Goal: Task Accomplishment & Management: Complete application form

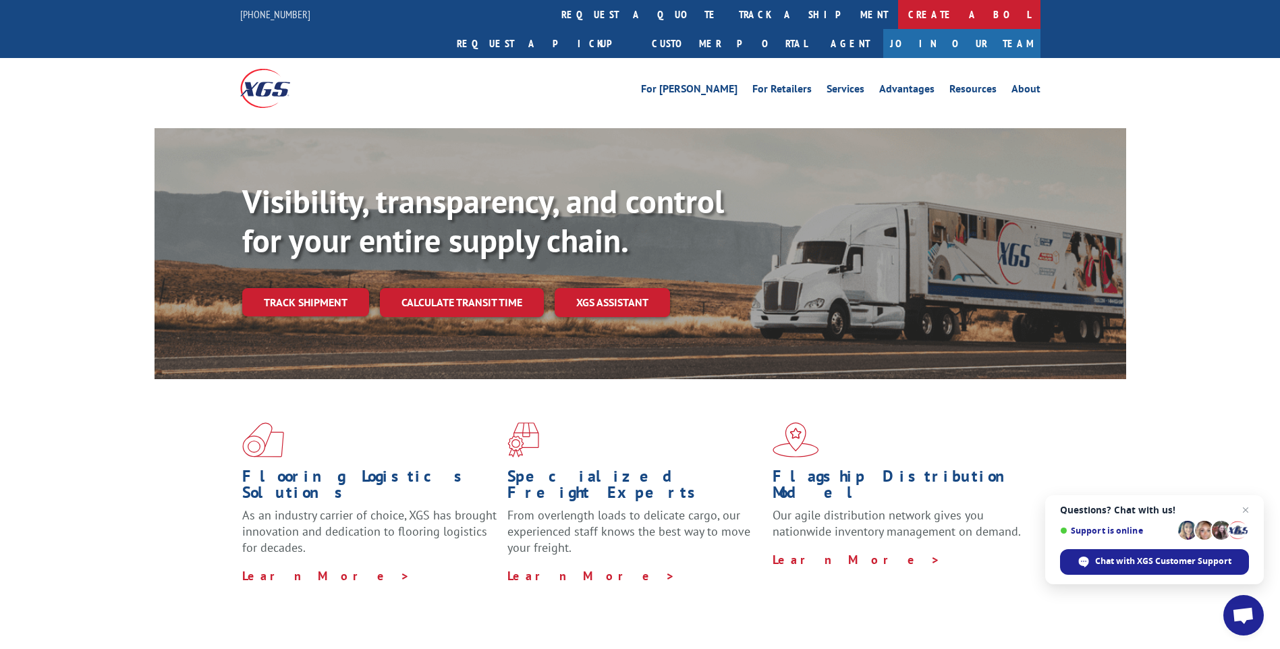
click at [898, 16] on link "Create a BOL" at bounding box center [969, 14] width 142 height 29
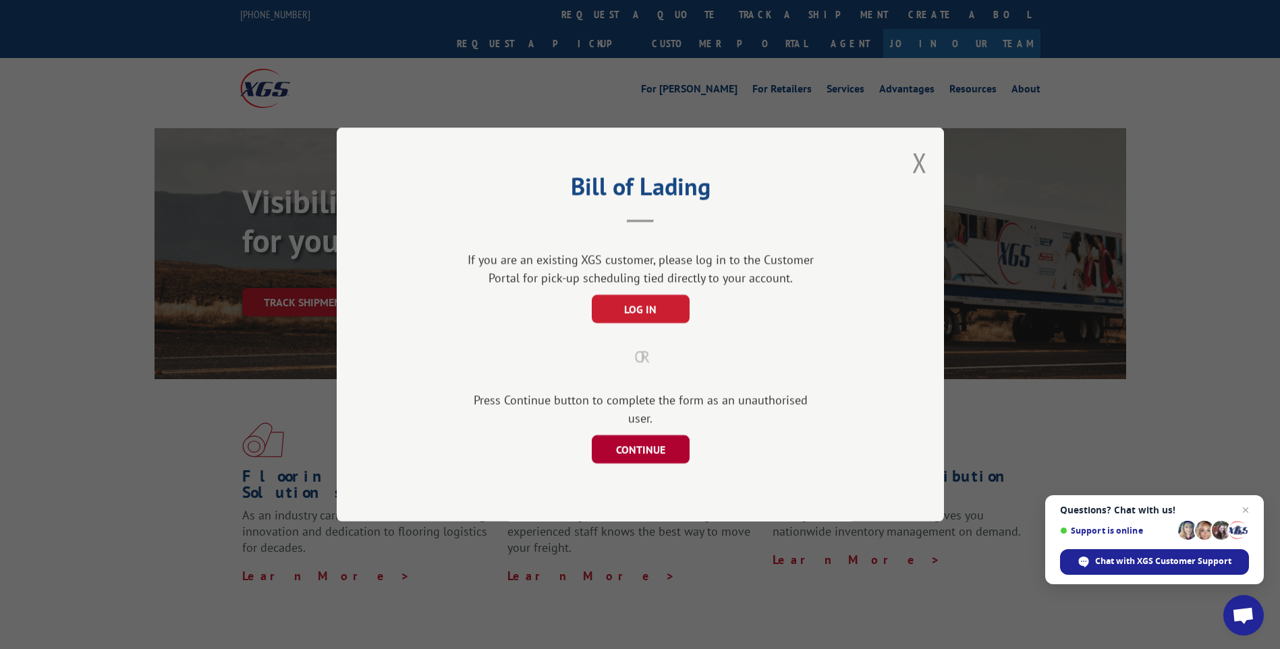
click at [650, 441] on button "CONTINUE" at bounding box center [640, 449] width 98 height 28
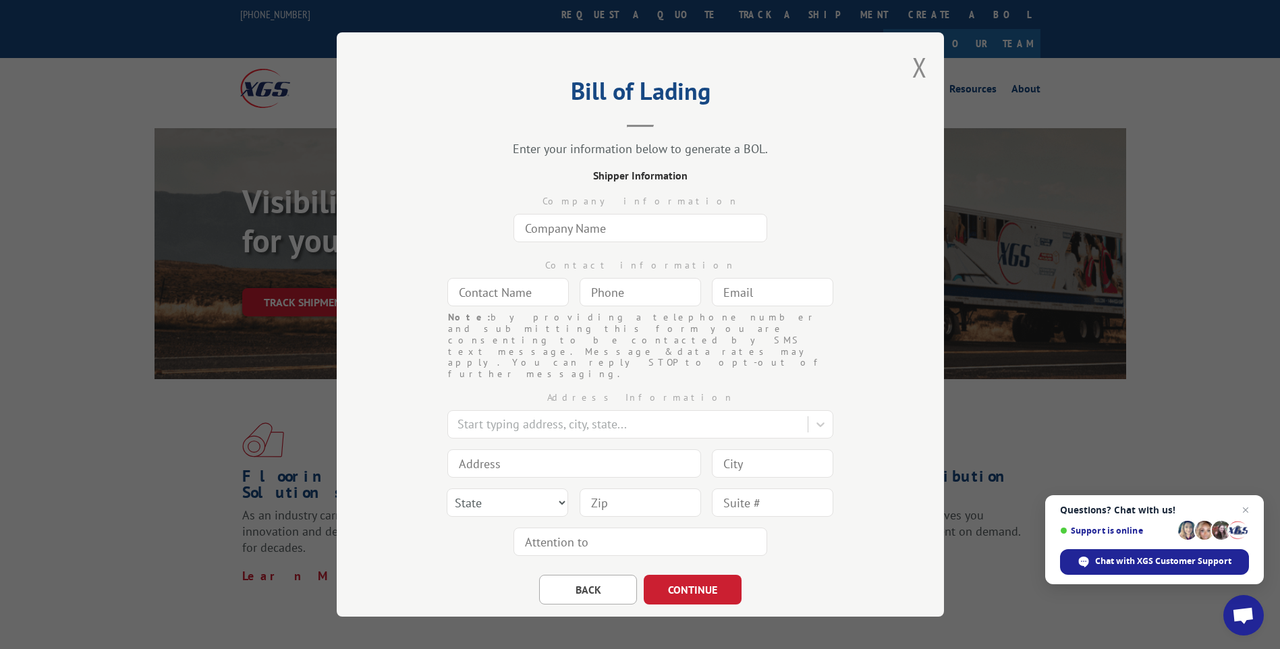
click at [600, 233] on input "text" at bounding box center [640, 228] width 254 height 28
type input "PETRA INDUSTRIES LLC"
type input "[PERSON_NAME]"
type input "[EMAIL_ADDRESS][DOMAIN_NAME]"
type input "[PERSON_NAME]"
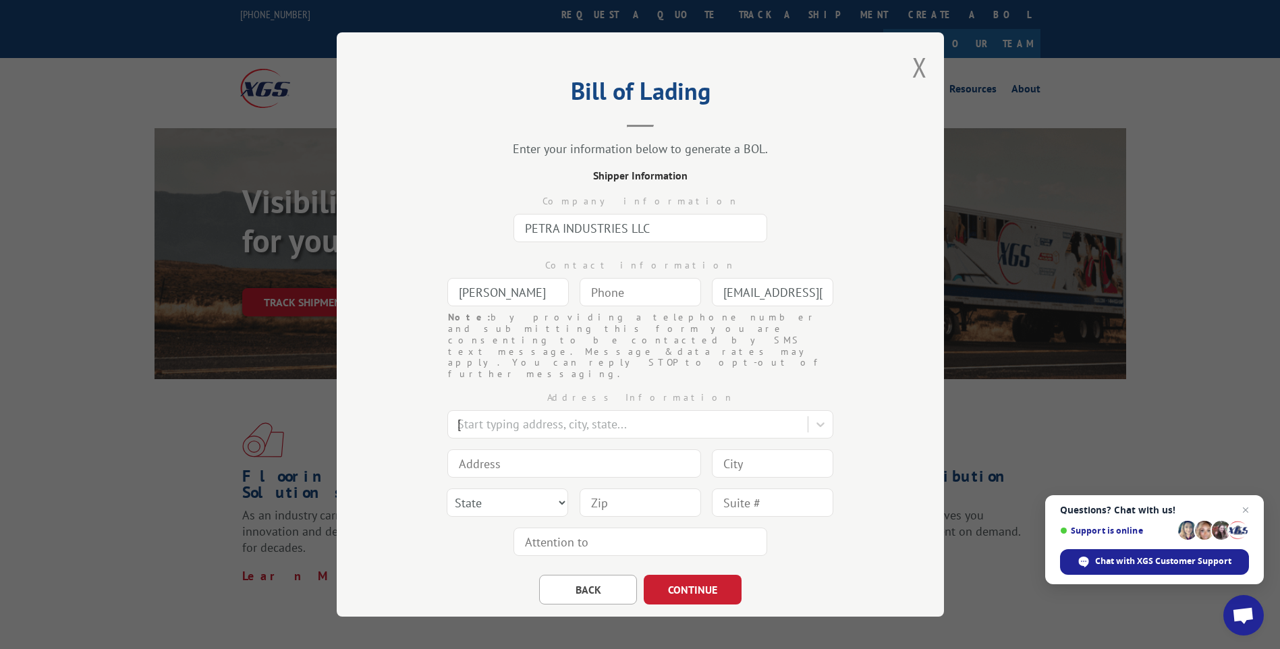
type input "[STREET_ADDRESS][PERSON_NAME]"
type input "[PERSON_NAME]"
select select "OK"
type input "73013"
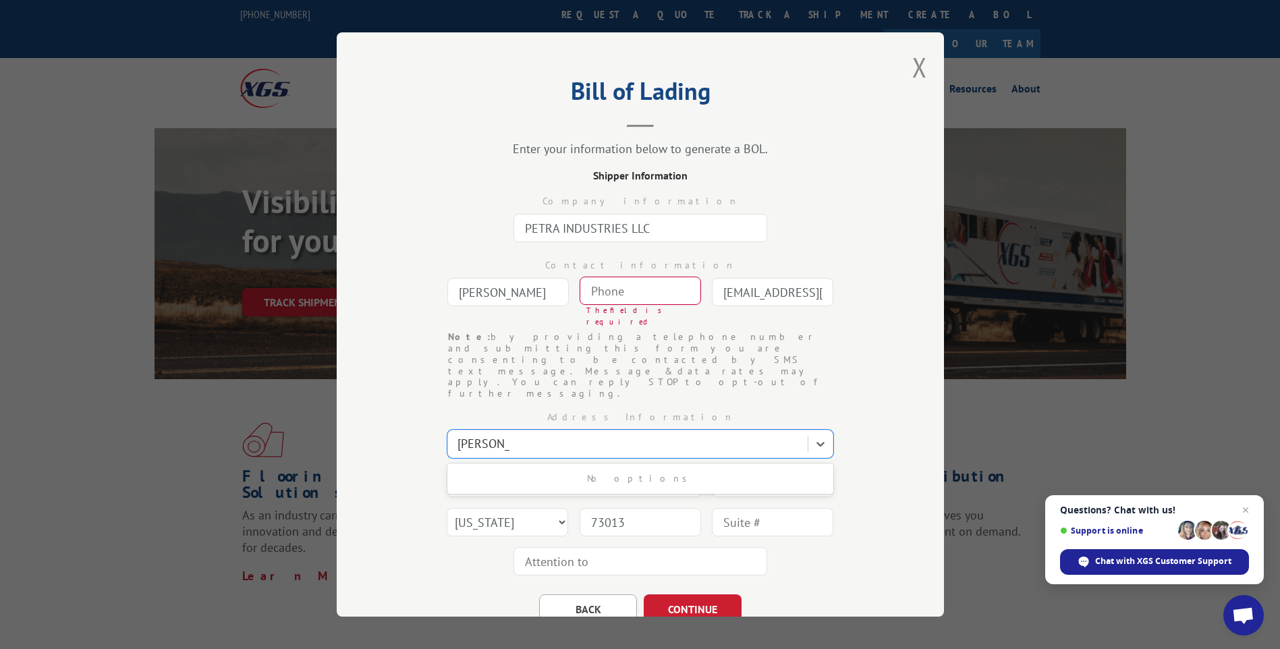
type input "(___) ___-____"
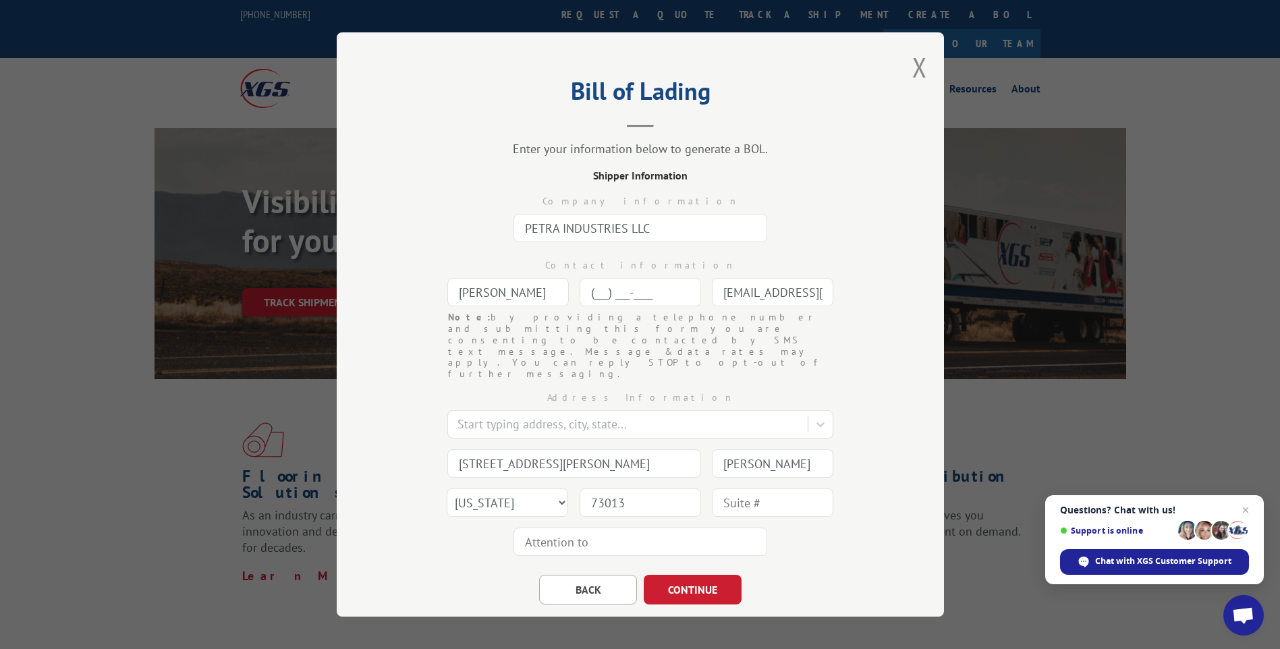
click at [613, 300] on input "(___) ___-____" at bounding box center [639, 292] width 121 height 28
type input "(052) 162-100_"
type input "[PERSON_NAME]"
click at [677, 292] on input "(052) 162-100_" at bounding box center [639, 292] width 121 height 28
click at [598, 292] on input "(0__) ___-____" at bounding box center [639, 292] width 121 height 28
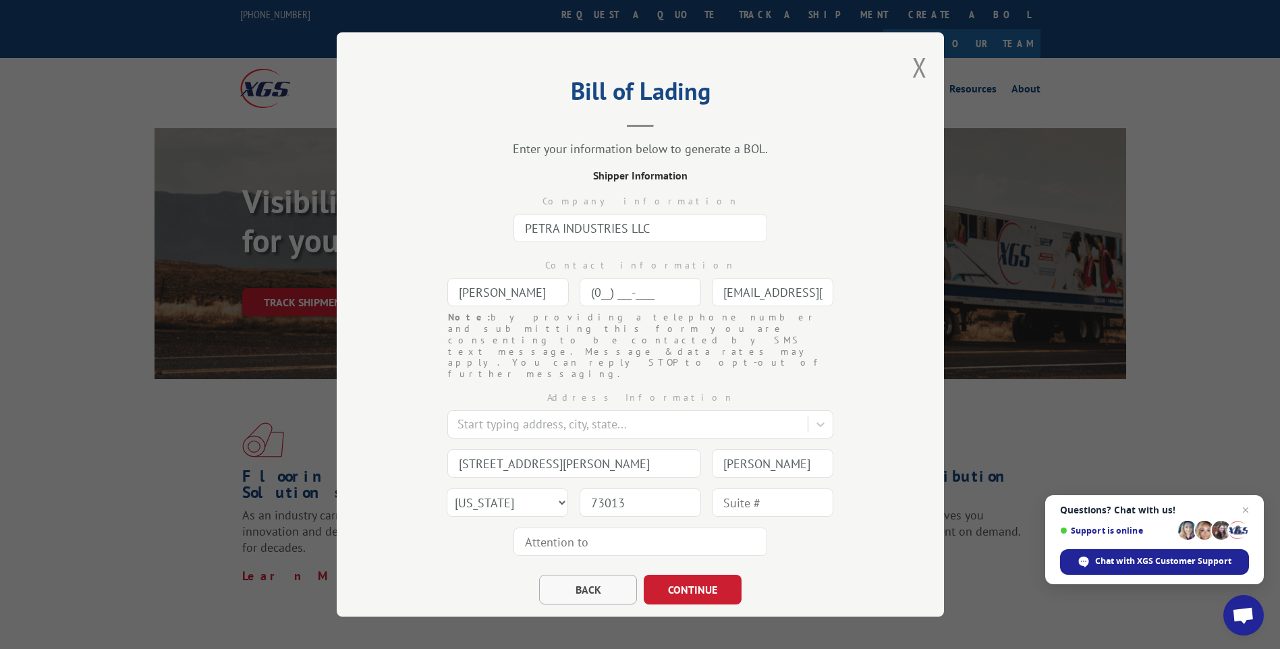
type input "(0__) ___-____"
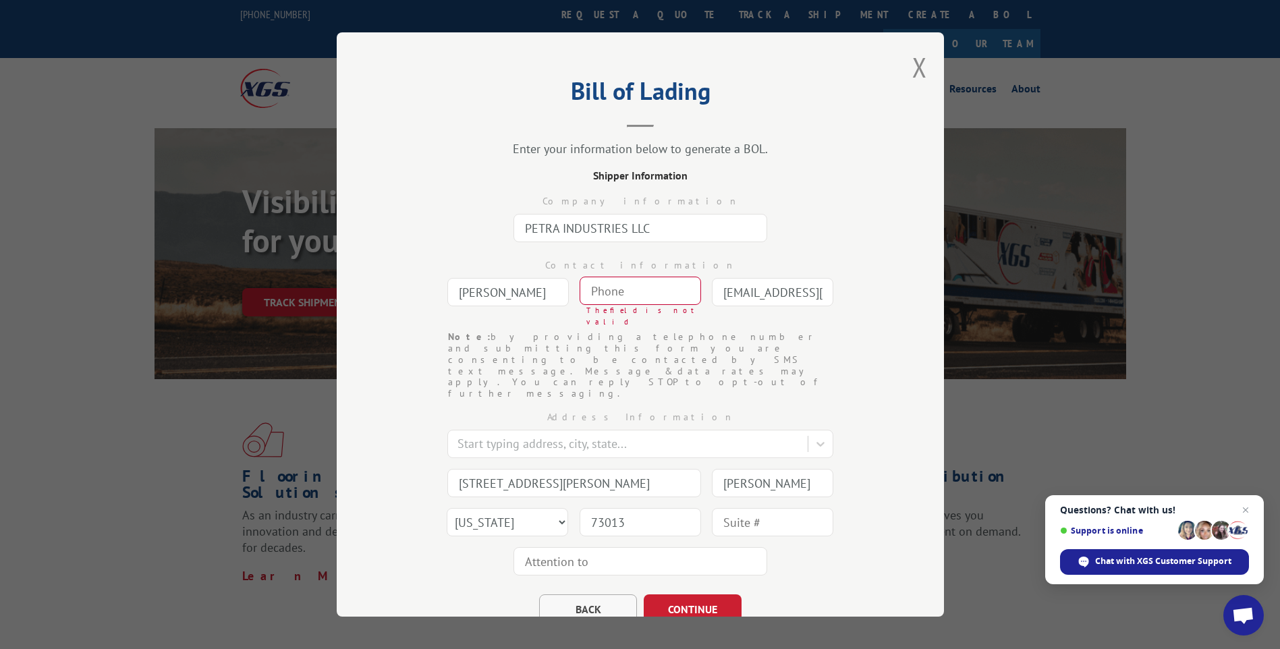
click at [559, 594] on button "BACK" at bounding box center [588, 609] width 98 height 30
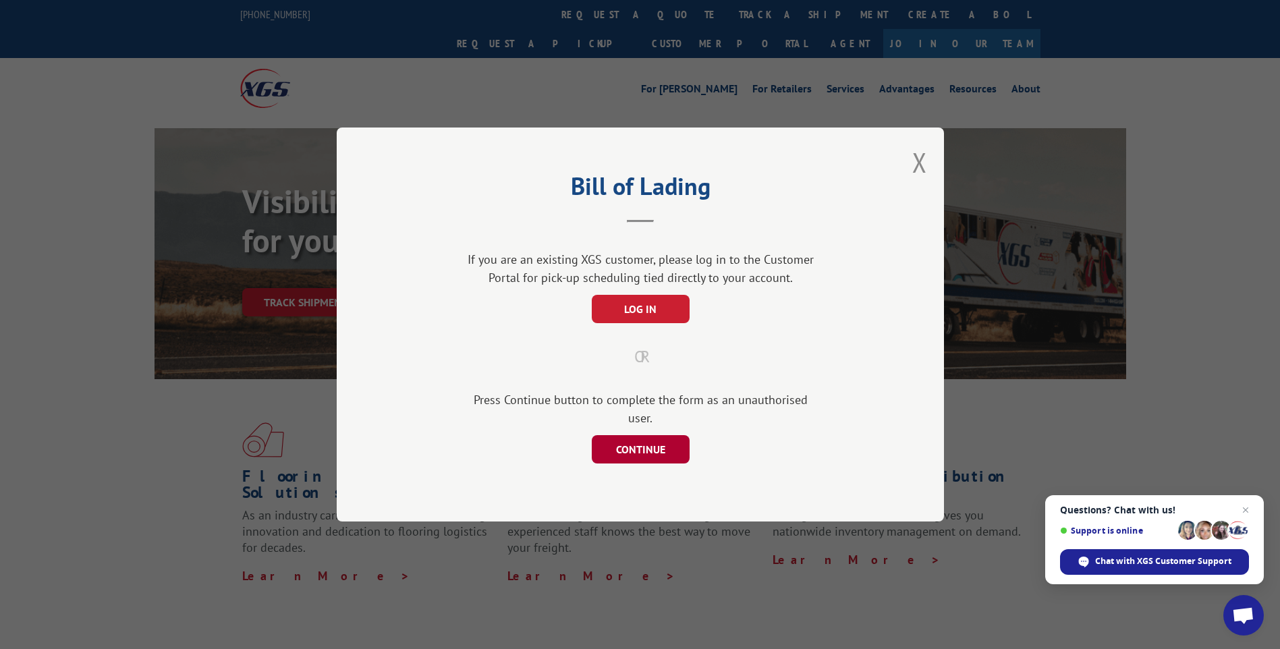
click at [642, 442] on button "CONTINUE" at bounding box center [640, 449] width 98 height 28
select select "OK"
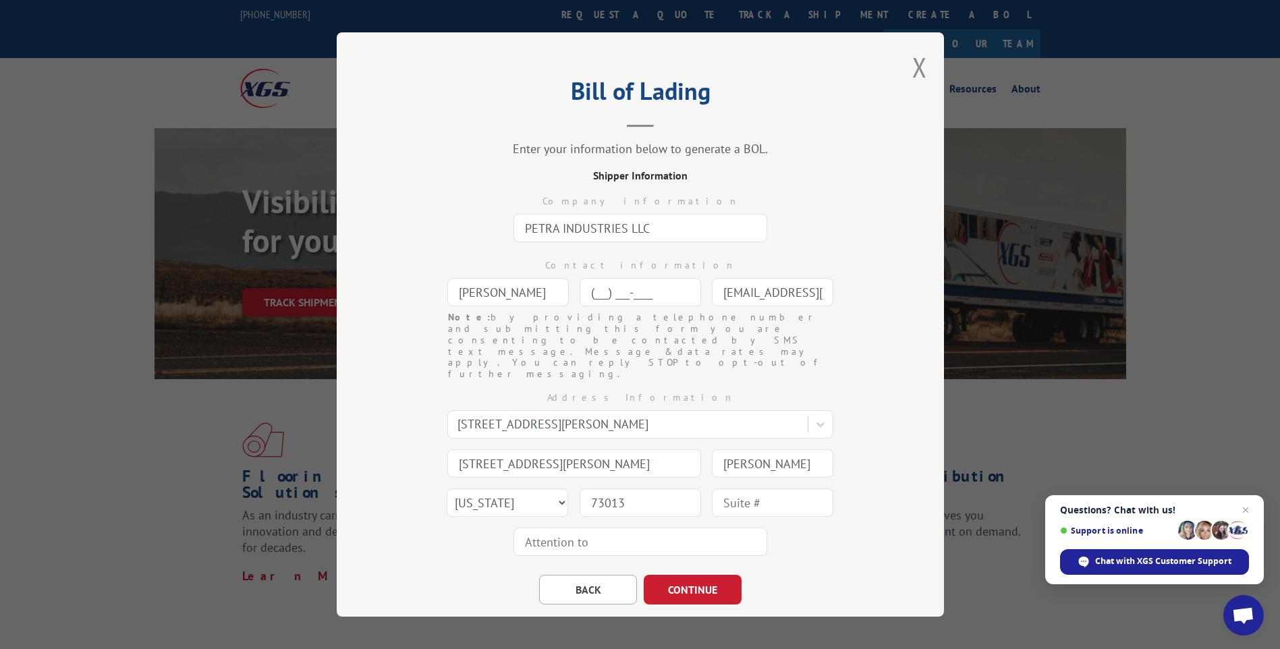
click at [611, 289] on input "(___) ___-____" at bounding box center [639, 292] width 121 height 28
type input "[PHONE_NUMBER]"
click at [717, 415] on div at bounding box center [628, 424] width 343 height 18
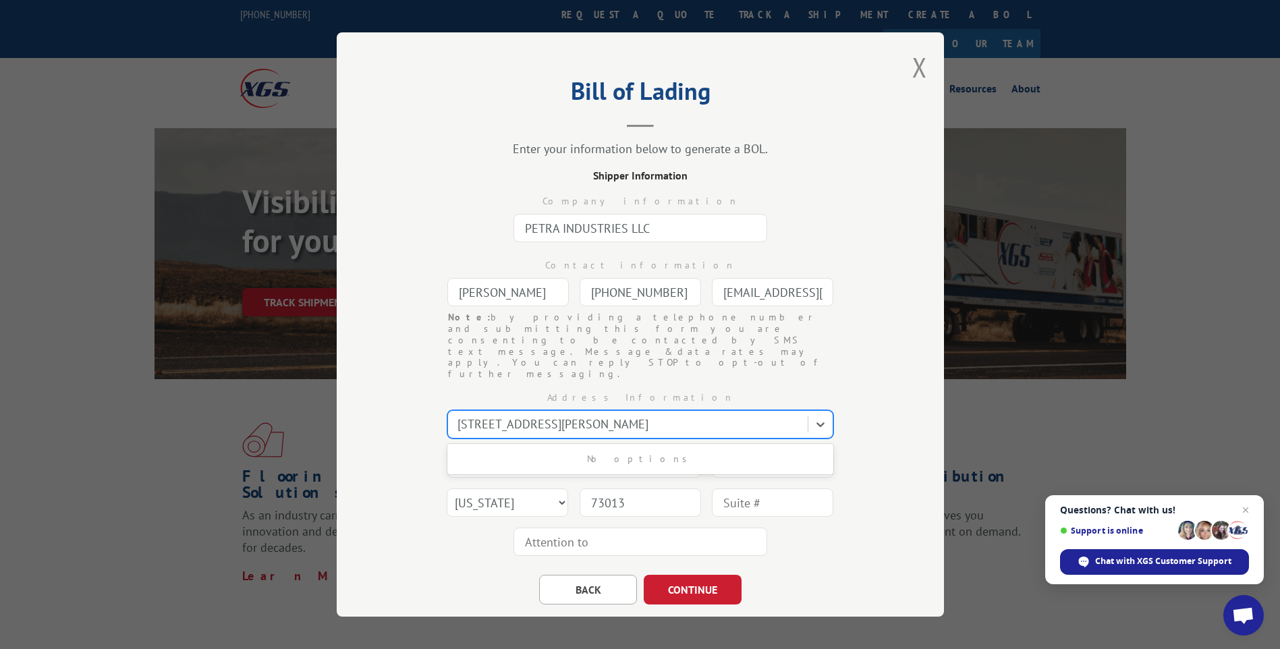
click at [703, 415] on div at bounding box center [628, 424] width 343 height 18
click at [678, 415] on div at bounding box center [628, 424] width 343 height 18
drag, startPoint x: 453, startPoint y: 391, endPoint x: 696, endPoint y: 391, distance: 242.9
click at [697, 415] on div at bounding box center [628, 424] width 343 height 18
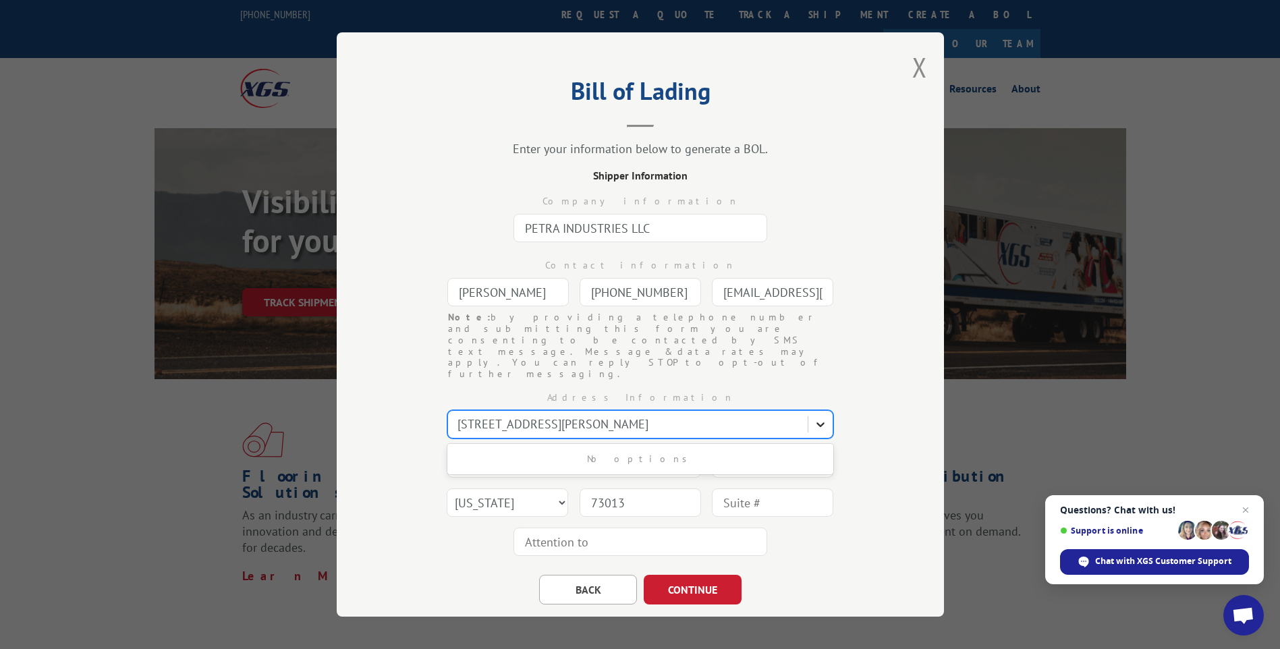
click at [816, 418] on icon at bounding box center [820, 424] width 13 height 13
click at [642, 447] on div "No options" at bounding box center [640, 459] width 386 height 25
click at [718, 415] on div at bounding box center [628, 424] width 343 height 18
click at [691, 415] on div at bounding box center [628, 424] width 343 height 18
click at [492, 415] on div at bounding box center [628, 424] width 343 height 18
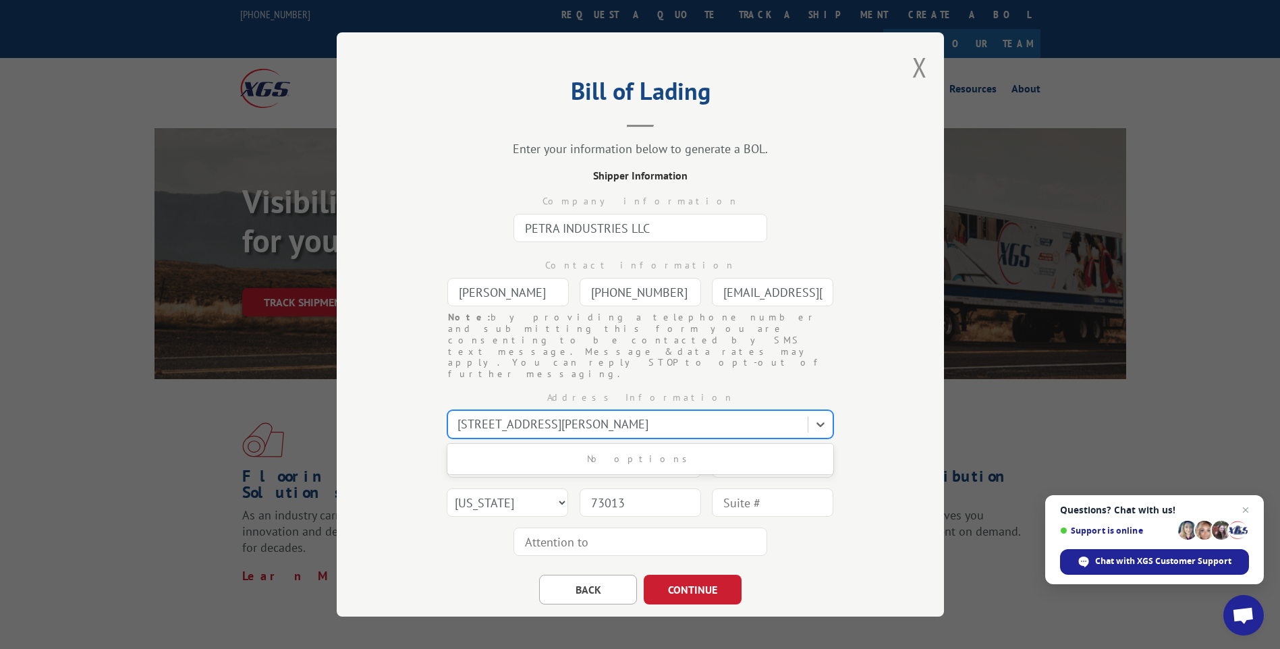
drag, startPoint x: 456, startPoint y: 391, endPoint x: 482, endPoint y: 390, distance: 25.6
click at [476, 415] on div at bounding box center [628, 424] width 343 height 18
click at [497, 415] on div at bounding box center [628, 424] width 343 height 18
click at [483, 415] on div at bounding box center [628, 424] width 343 height 18
click at [482, 415] on div at bounding box center [628, 424] width 343 height 18
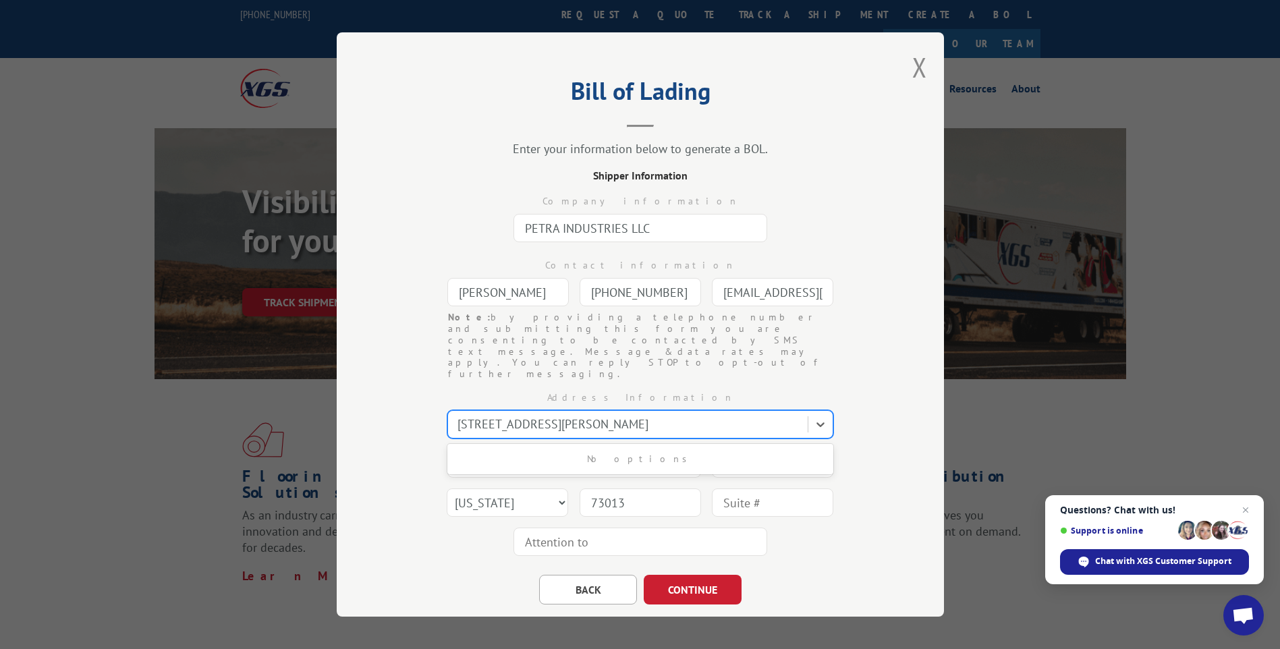
click at [482, 415] on div at bounding box center [628, 424] width 343 height 18
drag, startPoint x: 486, startPoint y: 432, endPoint x: 476, endPoint y: 445, distance: 16.3
click at [485, 447] on div "No options" at bounding box center [640, 459] width 386 height 25
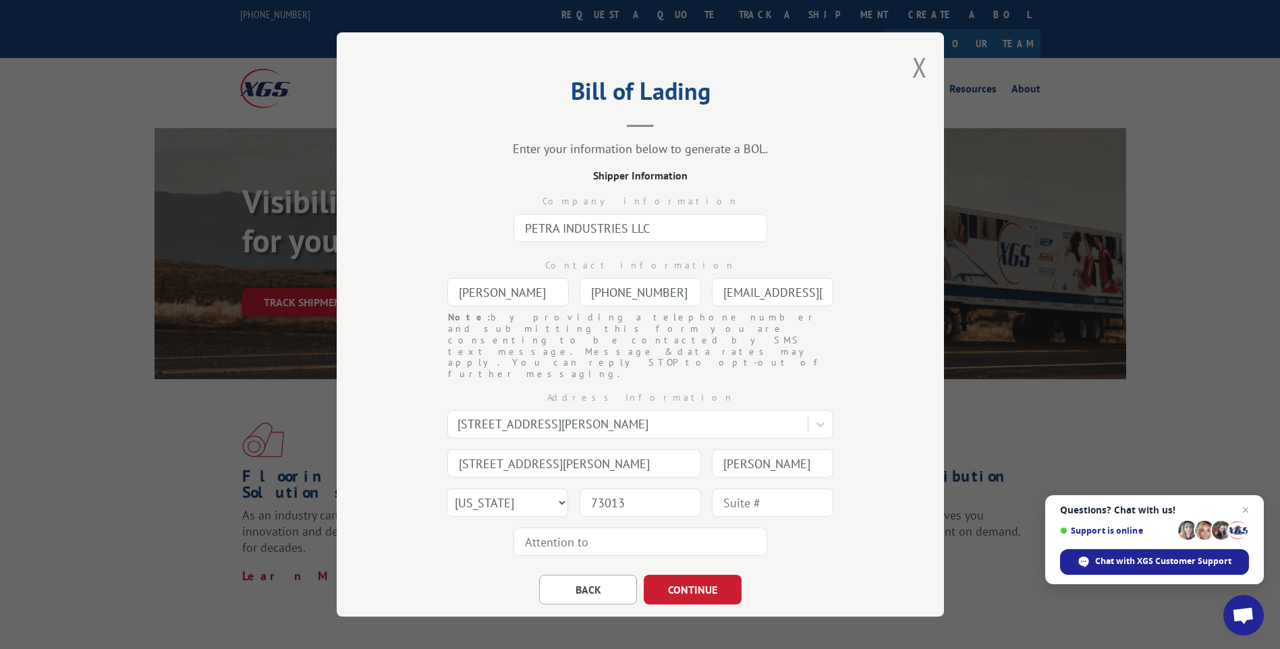
drag, startPoint x: 1011, startPoint y: 417, endPoint x: 924, endPoint y: 430, distance: 88.0
click at [959, 426] on div "Bill of Lading Enter your information below to generate a BOL. Shipper Informat…" at bounding box center [640, 324] width 1280 height 649
click at [480, 449] on input "[STREET_ADDRESS][PERSON_NAME]" at bounding box center [574, 463] width 254 height 28
click at [484, 449] on input "[STREET_ADDRESS][PERSON_NAME]" at bounding box center [574, 463] width 254 height 28
click at [480, 449] on input "[STREET_ADDRESS][PERSON_NAME]" at bounding box center [574, 463] width 254 height 28
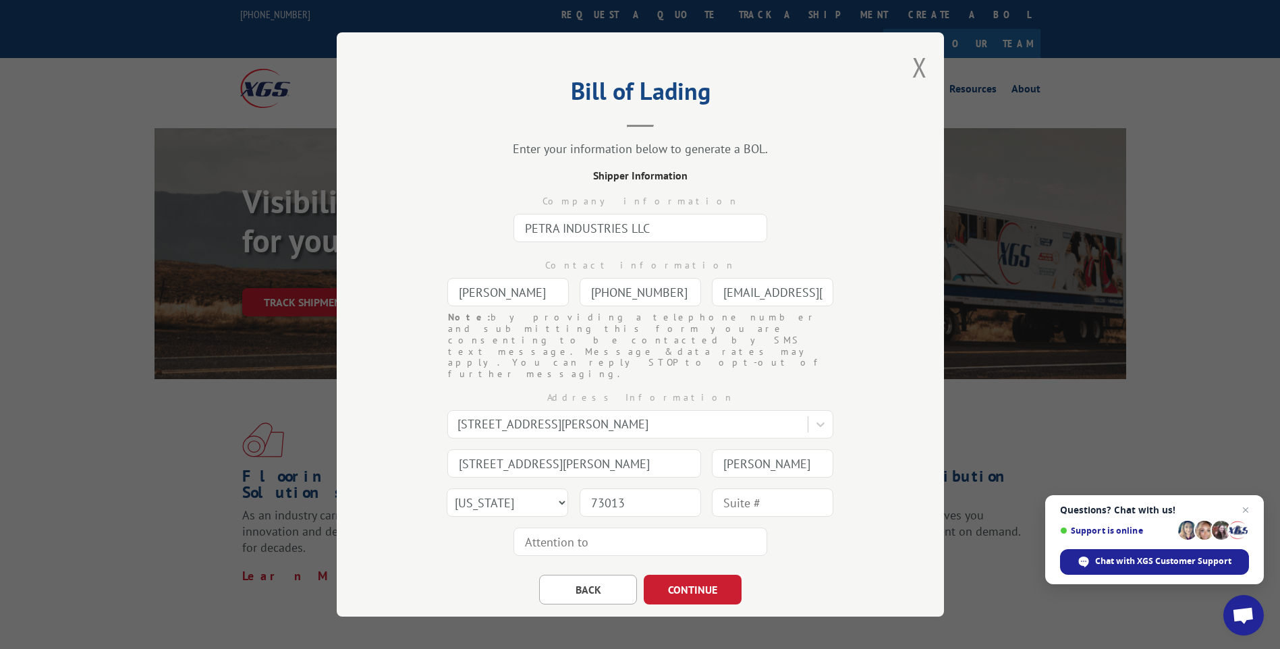
type input "[STREET_ADDRESS][PERSON_NAME]"
click at [590, 528] on input "text" at bounding box center [640, 542] width 254 height 28
type input "[PERSON_NAME]"
click at [688, 575] on button "CONTINUE" at bounding box center [693, 590] width 98 height 30
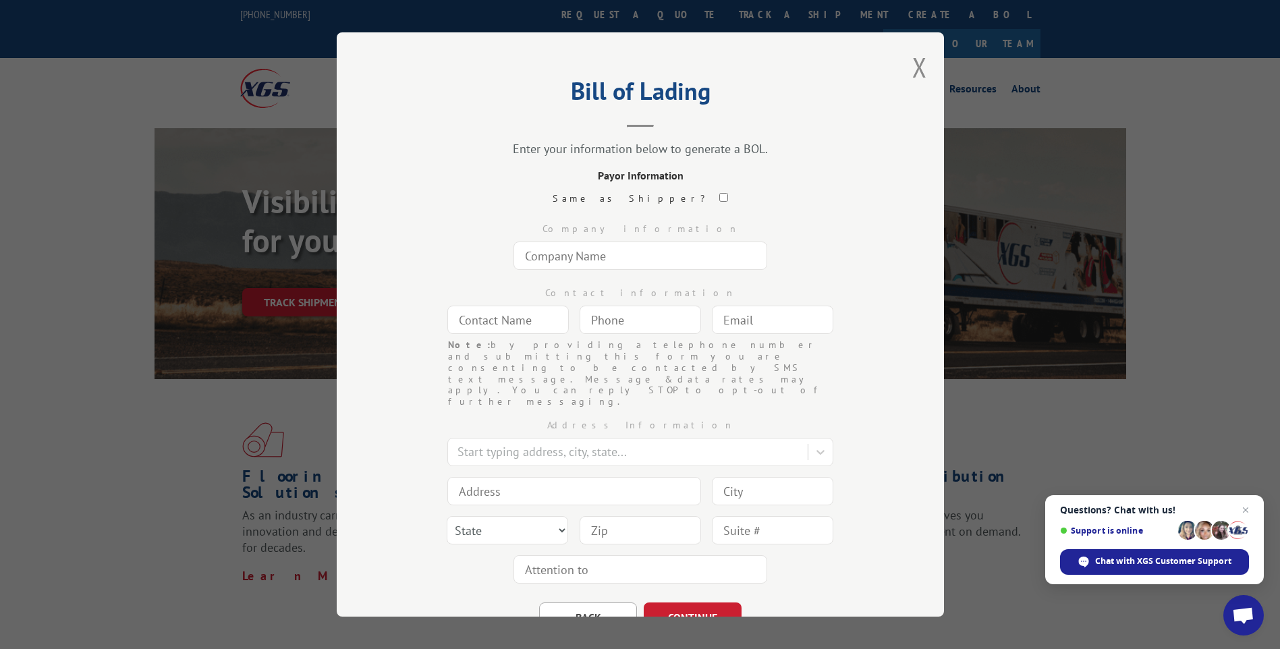
click at [629, 252] on input "text" at bounding box center [640, 256] width 254 height 28
click at [916, 67] on button "Close modal" at bounding box center [919, 67] width 15 height 36
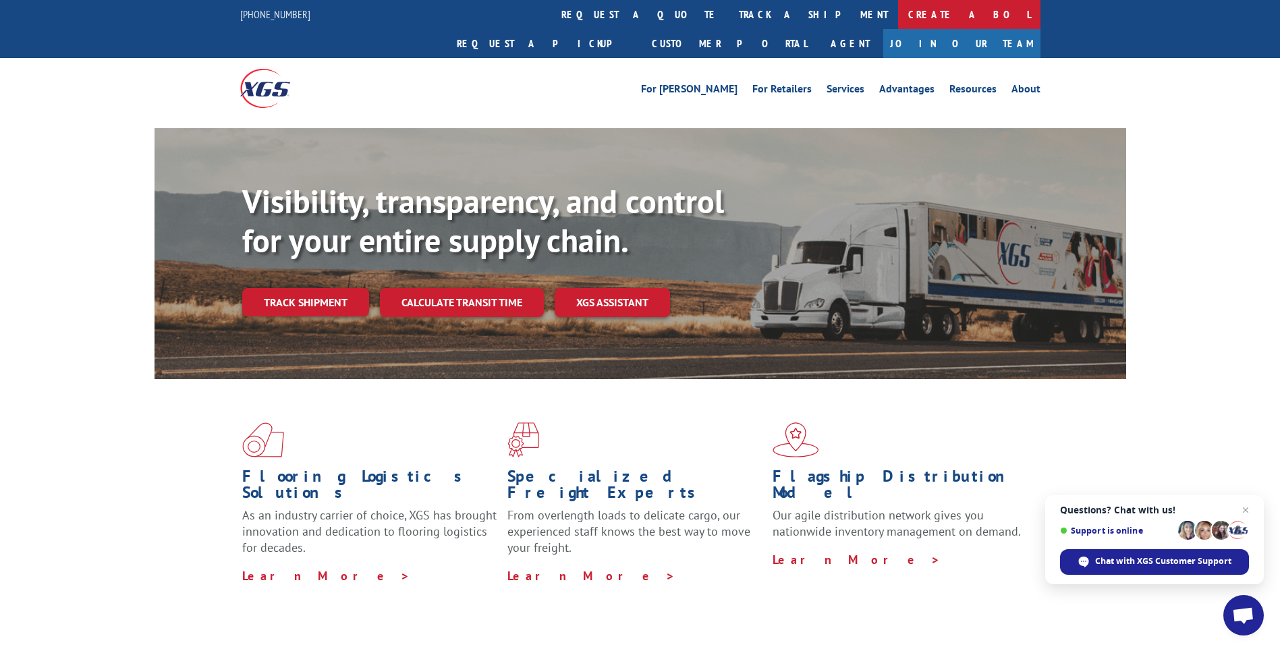
click at [898, 12] on link "Create a BOL" at bounding box center [969, 14] width 142 height 29
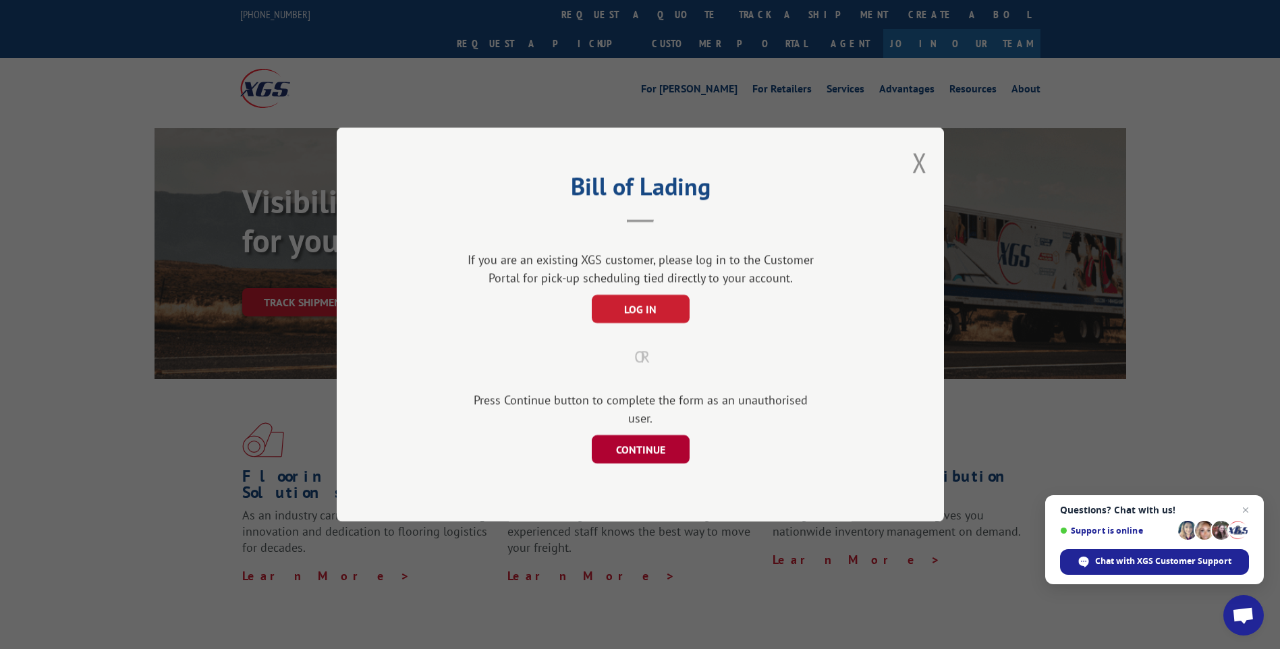
click at [613, 445] on button "CONTINUE" at bounding box center [640, 449] width 98 height 28
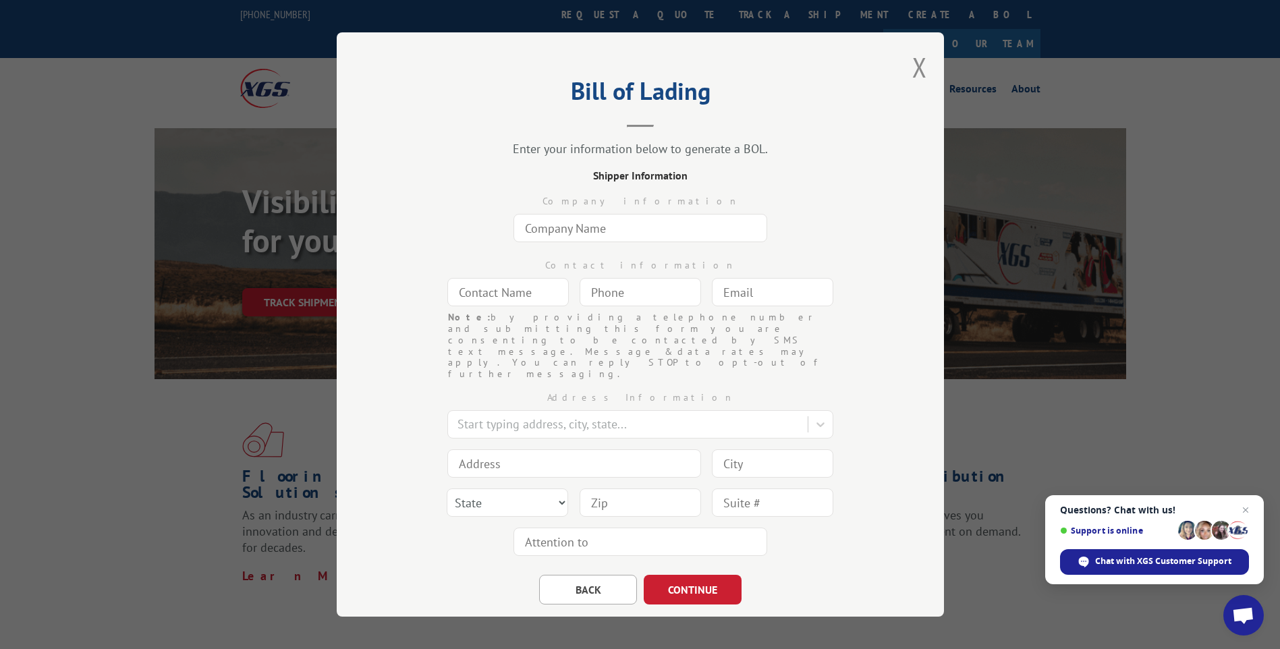
click at [555, 237] on input "text" at bounding box center [640, 228] width 254 height 28
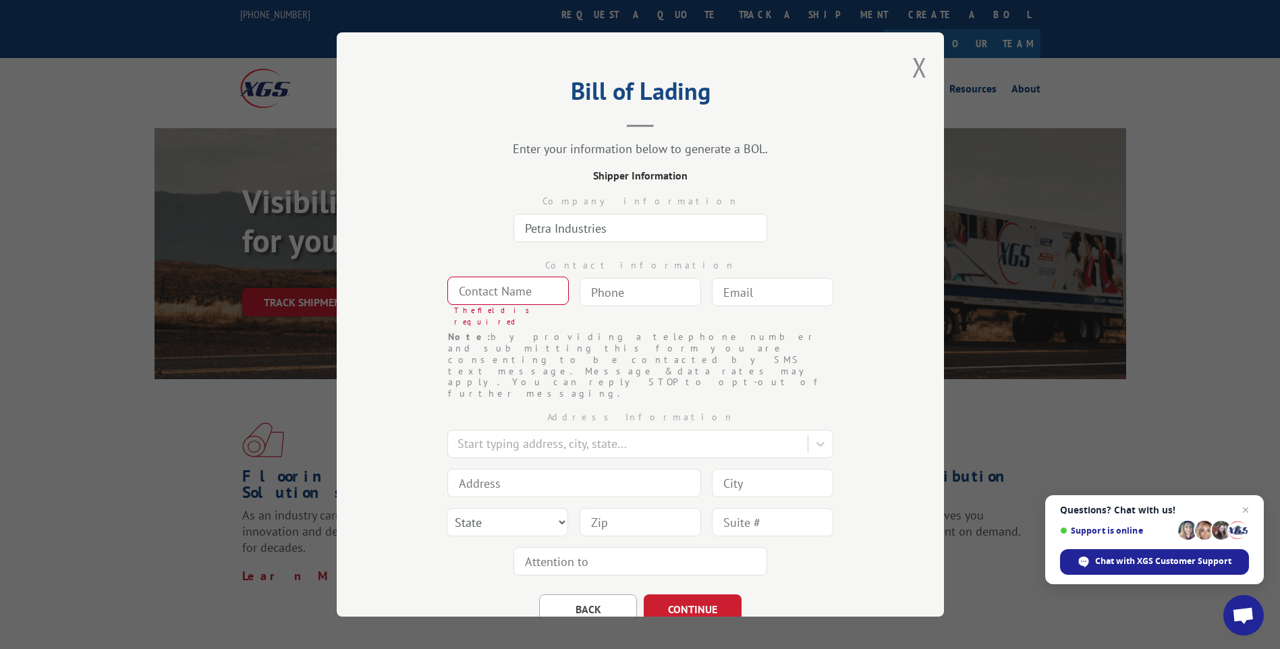
type input "Petra Industries"
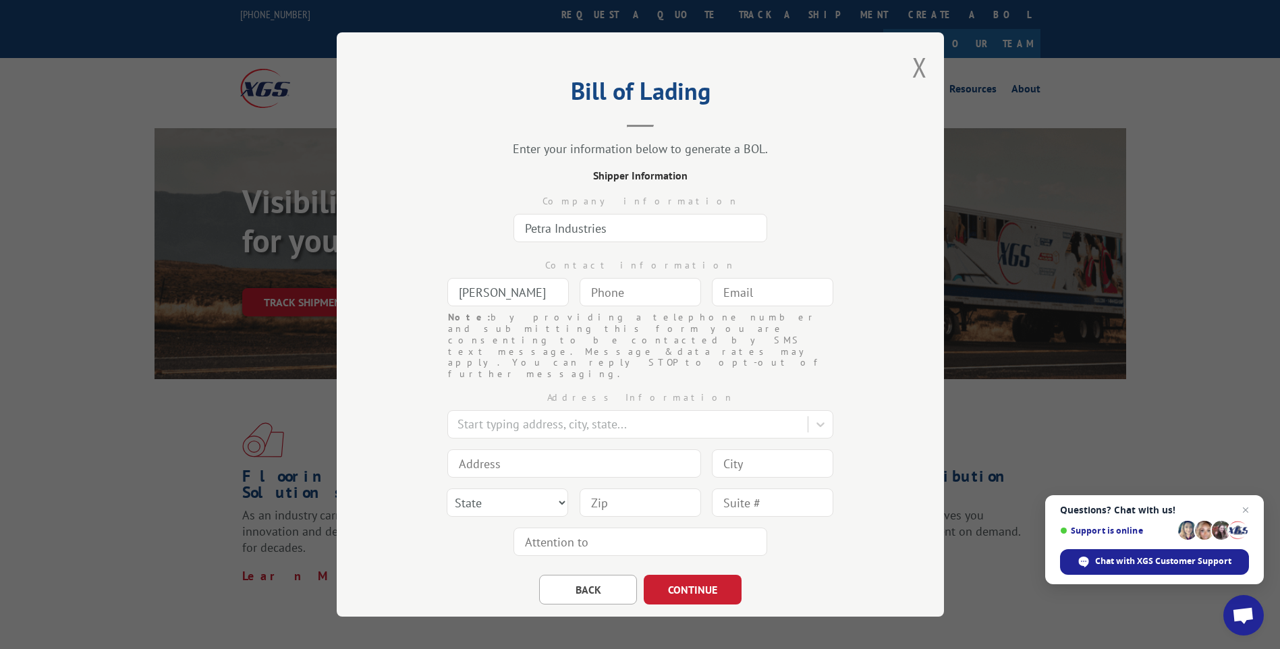
type input "[PERSON_NAME]"
type input "[PHONE_NUMBER]"
type input "tlutz@petra,com"
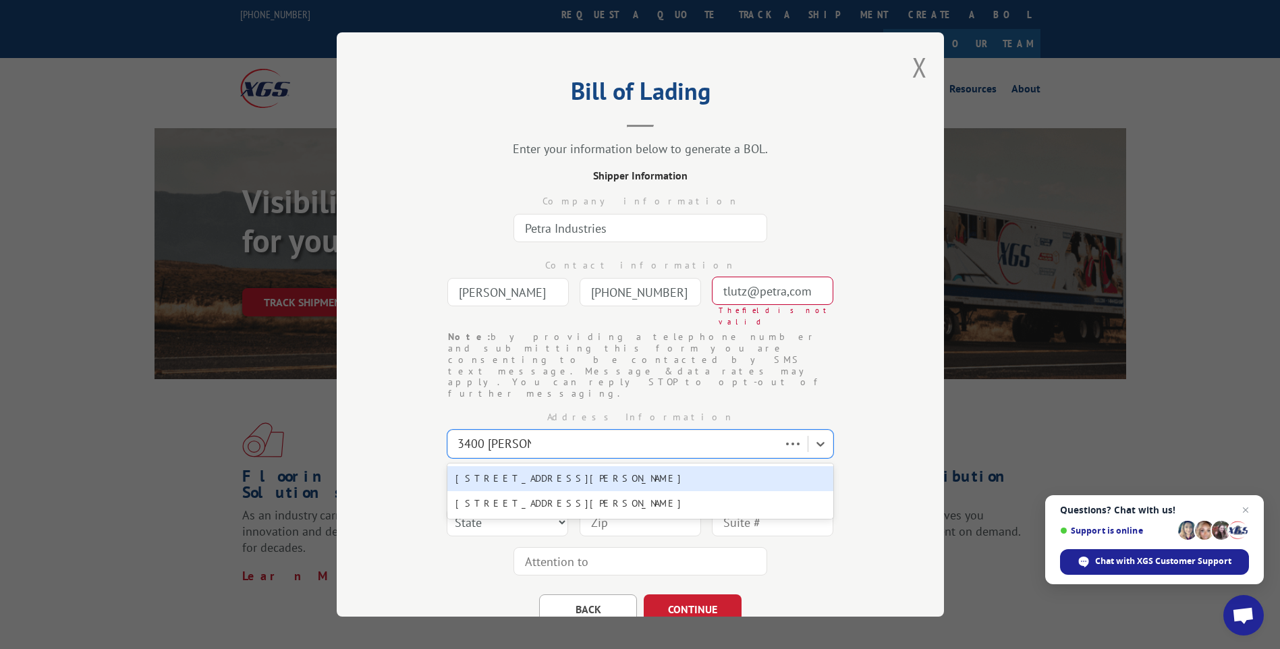
type input "3400 [PERSON_NAME]"
click at [505, 466] on div "[STREET_ADDRESS][PERSON_NAME]" at bounding box center [640, 478] width 386 height 25
type input "[STREET_ADDRESS][PERSON_NAME]"
type input "[PERSON_NAME]"
select select "OK"
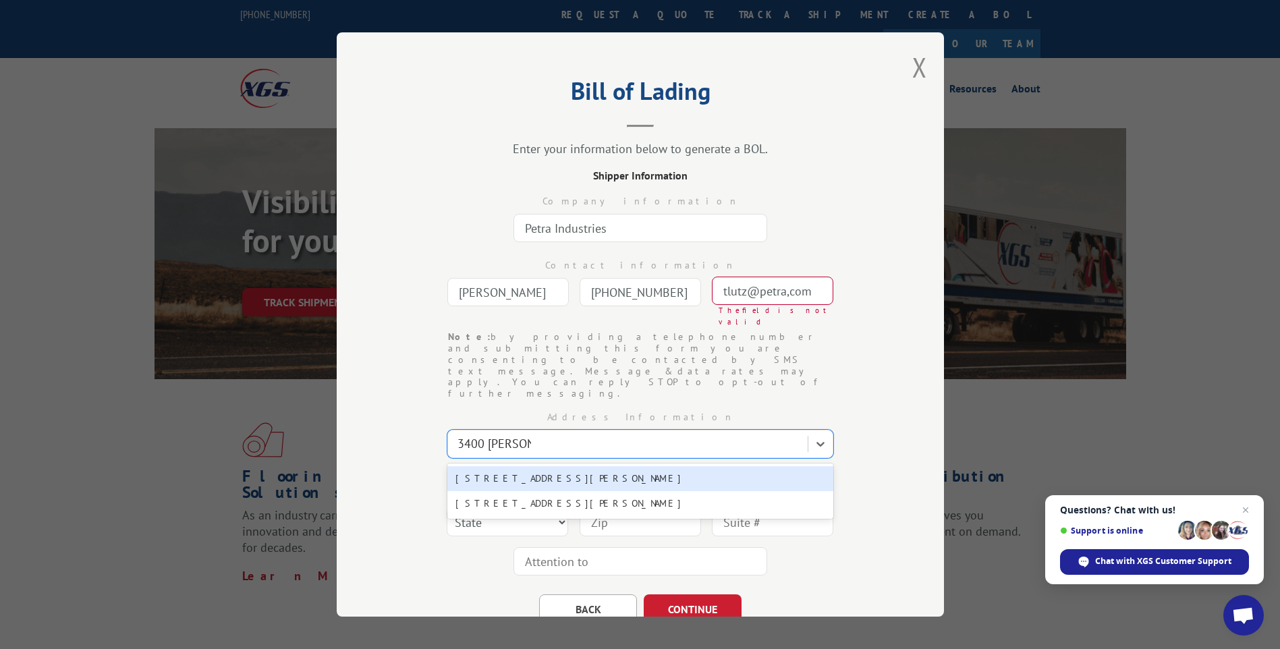
type input "73013"
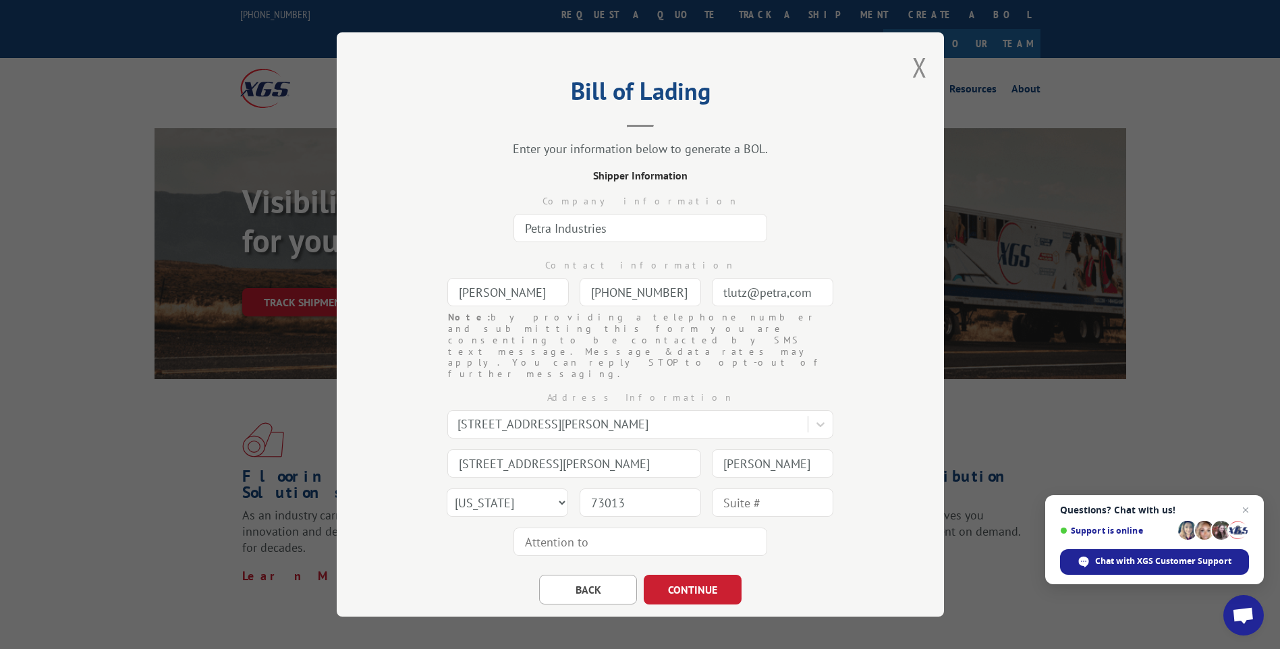
click at [779, 488] on input "text" at bounding box center [772, 502] width 121 height 28
click at [771, 488] on input "text" at bounding box center [772, 502] width 121 height 28
type input "[PERSON_NAME]"
click at [691, 575] on button "CONTINUE" at bounding box center [693, 590] width 98 height 30
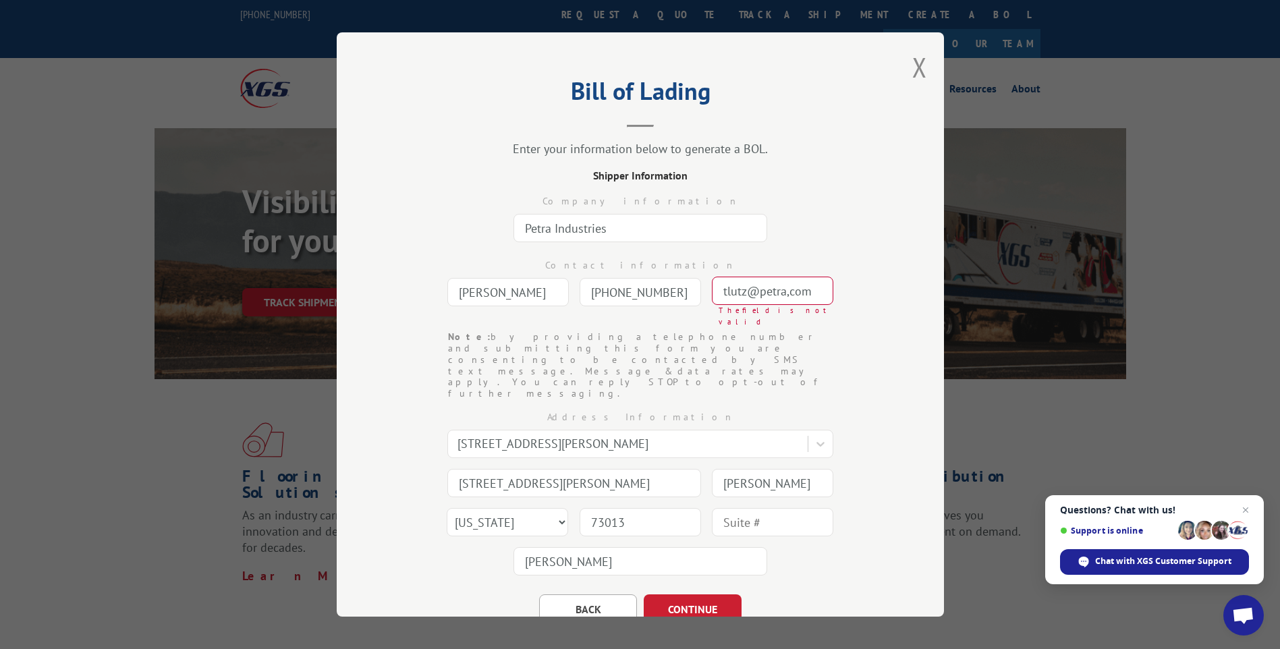
click at [789, 291] on input "tlutz@petra,com" at bounding box center [772, 291] width 121 height 28
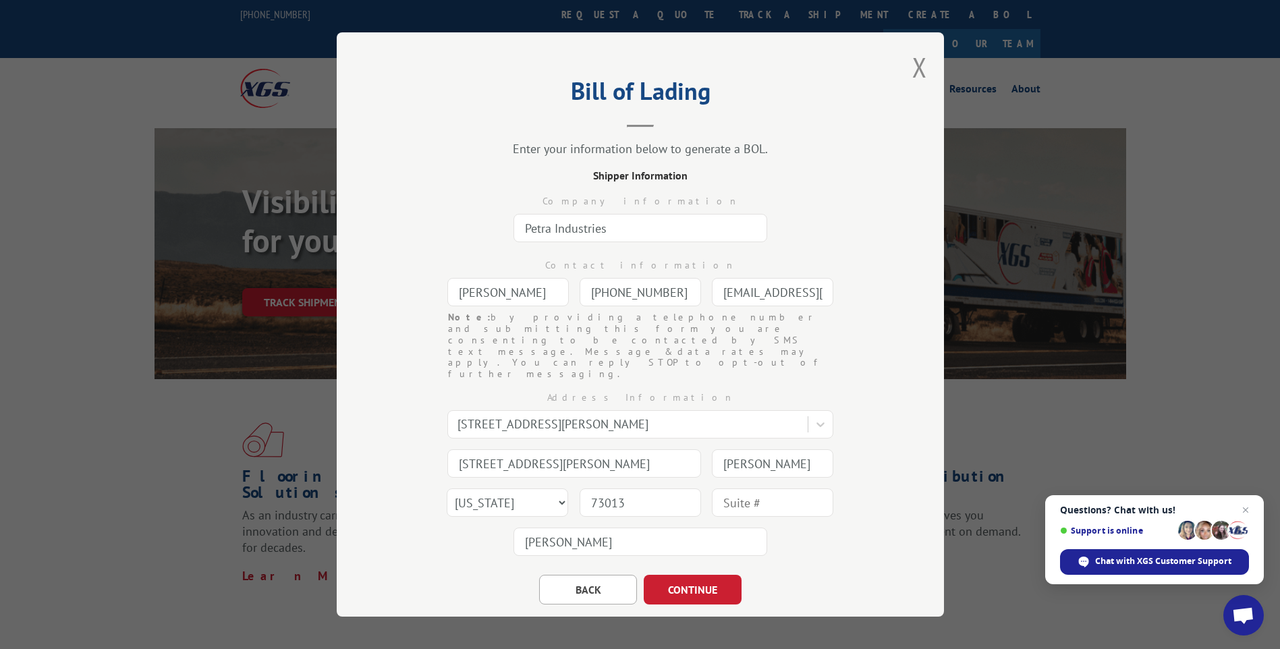
type input "[EMAIL_ADDRESS][DOMAIN_NAME]"
click at [677, 575] on button "CONTINUE" at bounding box center [693, 590] width 98 height 30
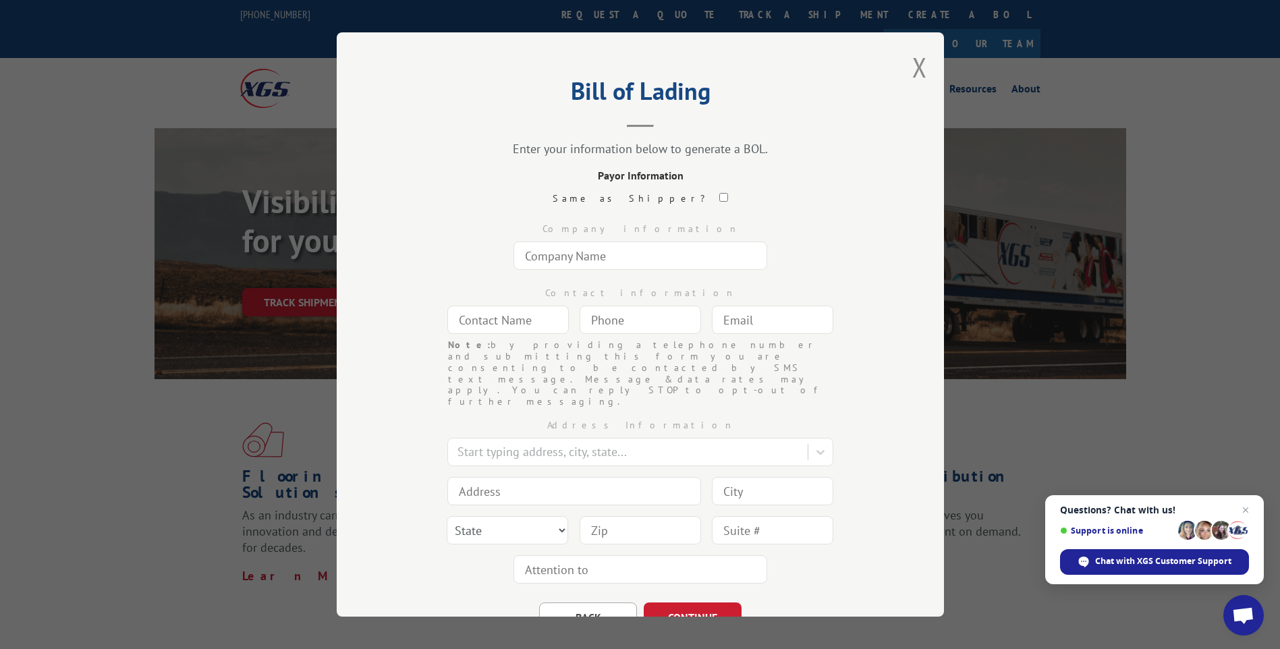
click at [622, 254] on input "text" at bounding box center [640, 256] width 254 height 28
type input "Petra Industries"
type input "[PERSON_NAME]"
type input "[PHONE_NUMBER]"
type input "[EMAIL_ADDRESS][DOMAIN_NAME]"
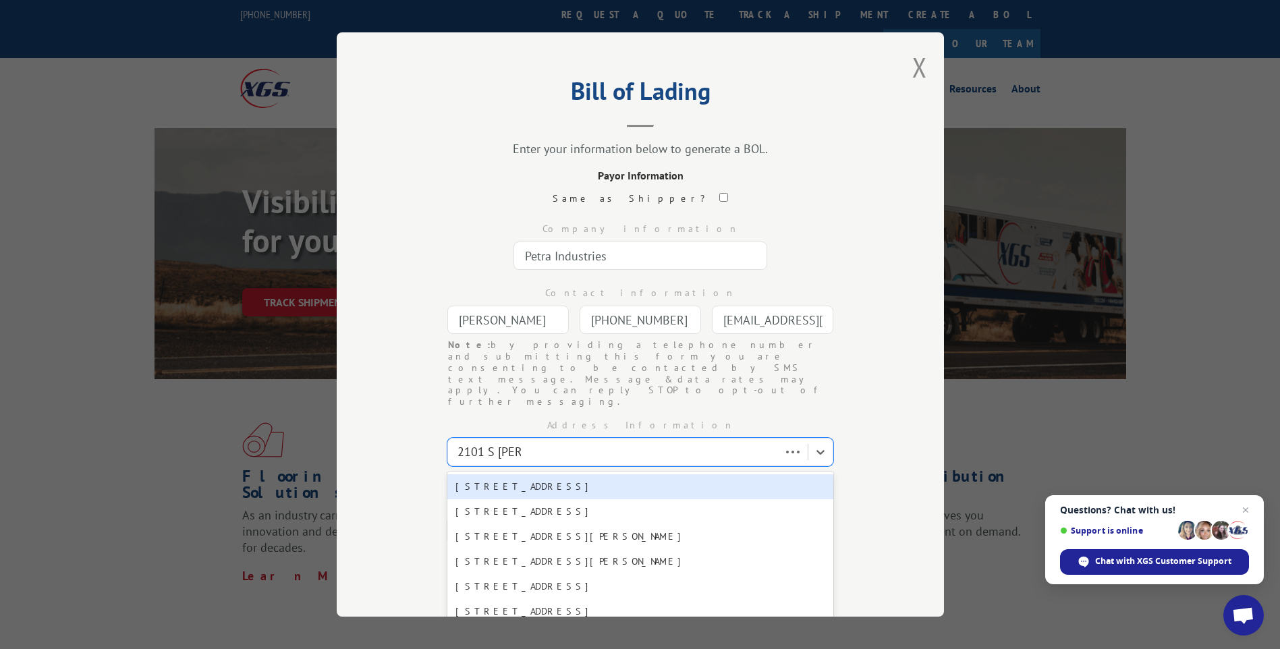
type input "2101 S [PERSON_NAME]"
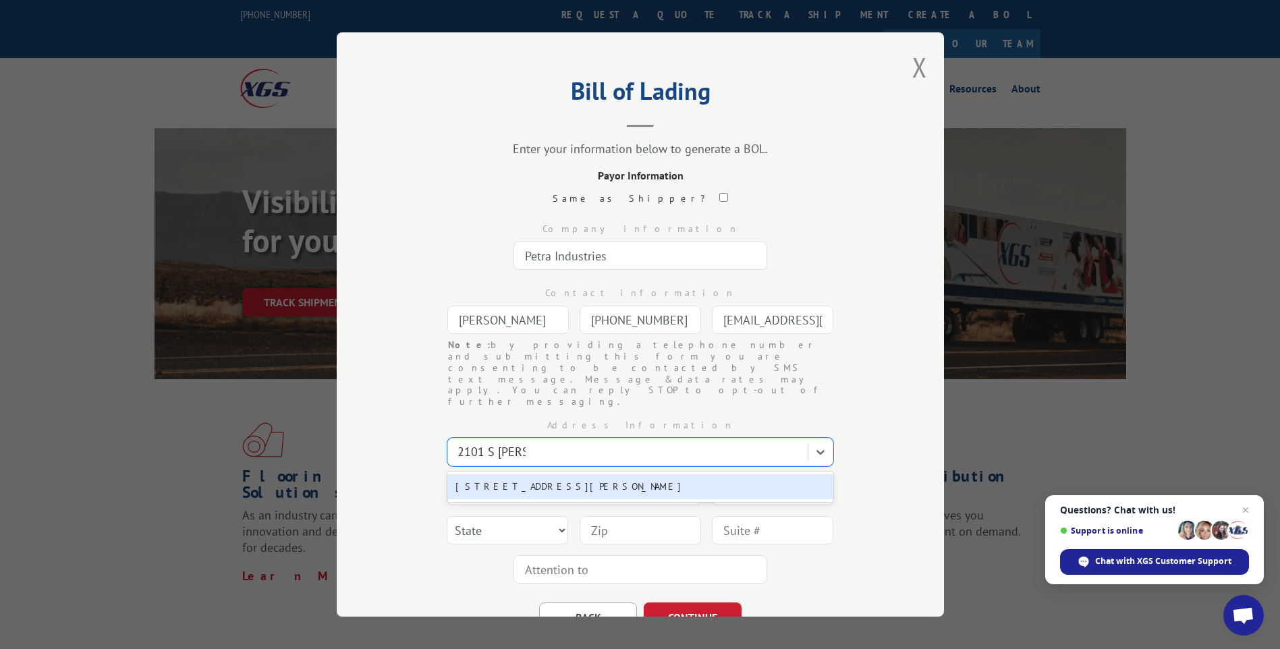
click at [512, 474] on div "[STREET_ADDRESS][PERSON_NAME]" at bounding box center [640, 486] width 386 height 25
type input "[STREET_ADDRESS][PERSON_NAME]"
type input "[PERSON_NAME]"
select select "OK"
type input "73013"
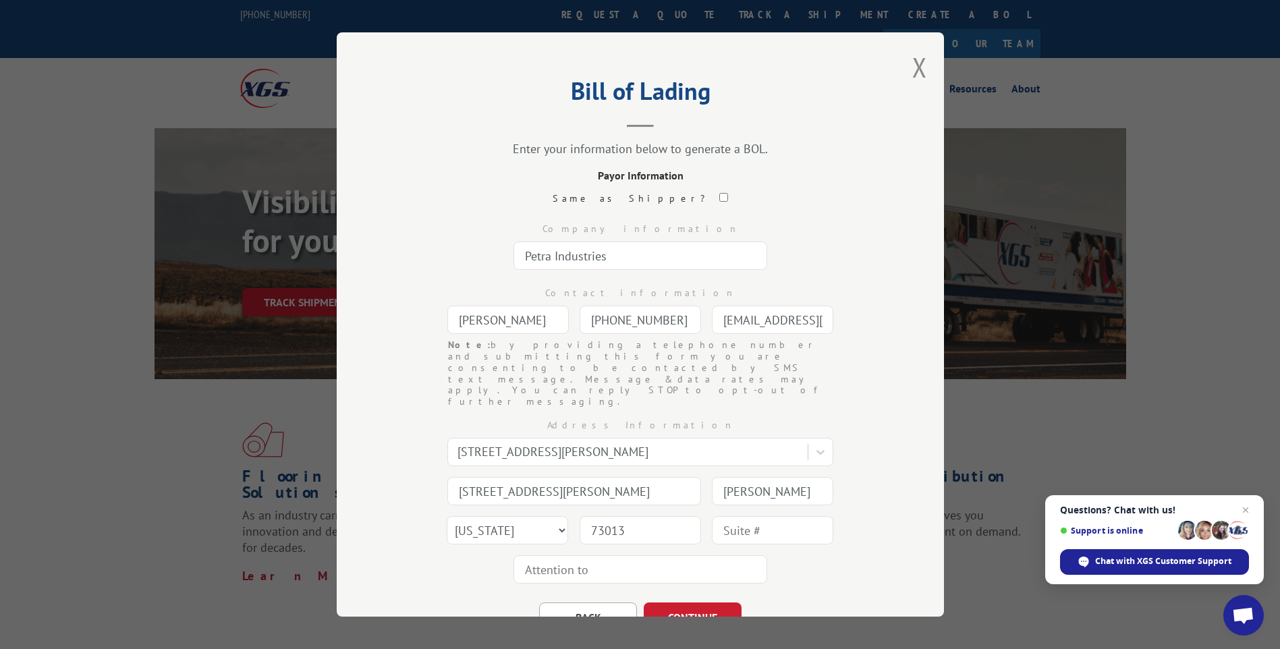
click at [572, 555] on input "text" at bounding box center [640, 569] width 254 height 28
type input "[PERSON_NAME]"
click at [697, 602] on button "CONTINUE" at bounding box center [693, 617] width 98 height 30
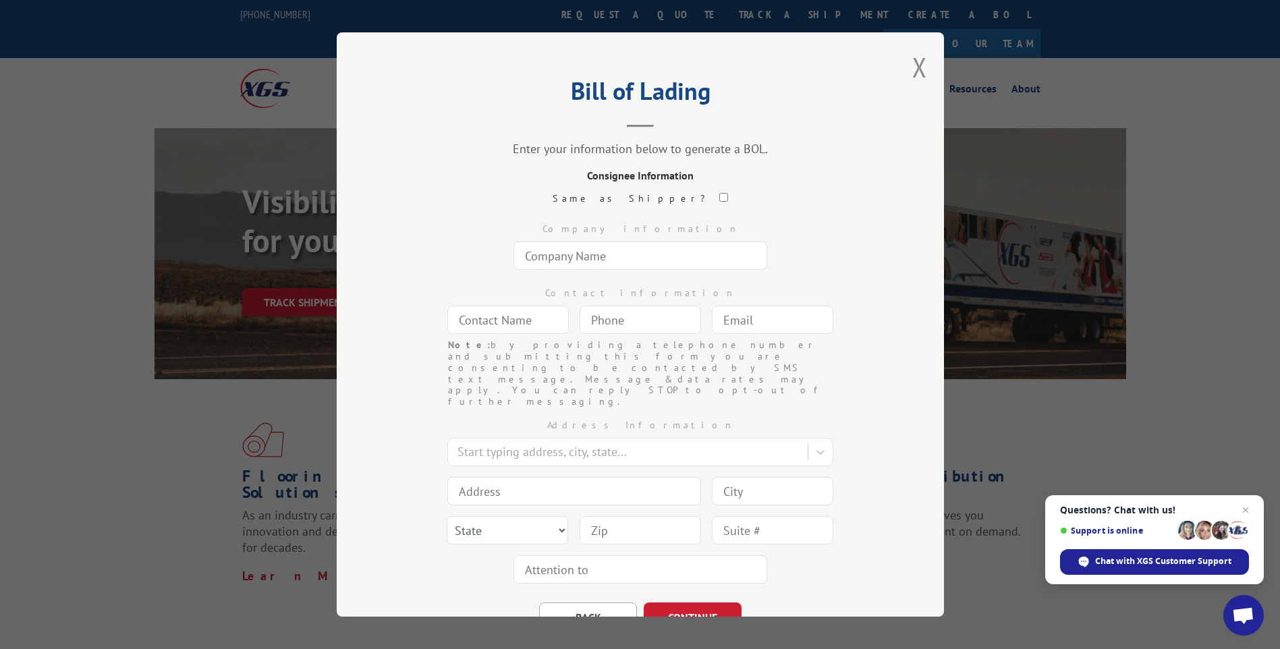
click at [625, 259] on input "text" at bounding box center [640, 256] width 254 height 28
click at [564, 254] on input "text" at bounding box center [640, 254] width 254 height 28
type input "R and B Wholesale"
type input "Receiving"
type input "(___) ___-____"
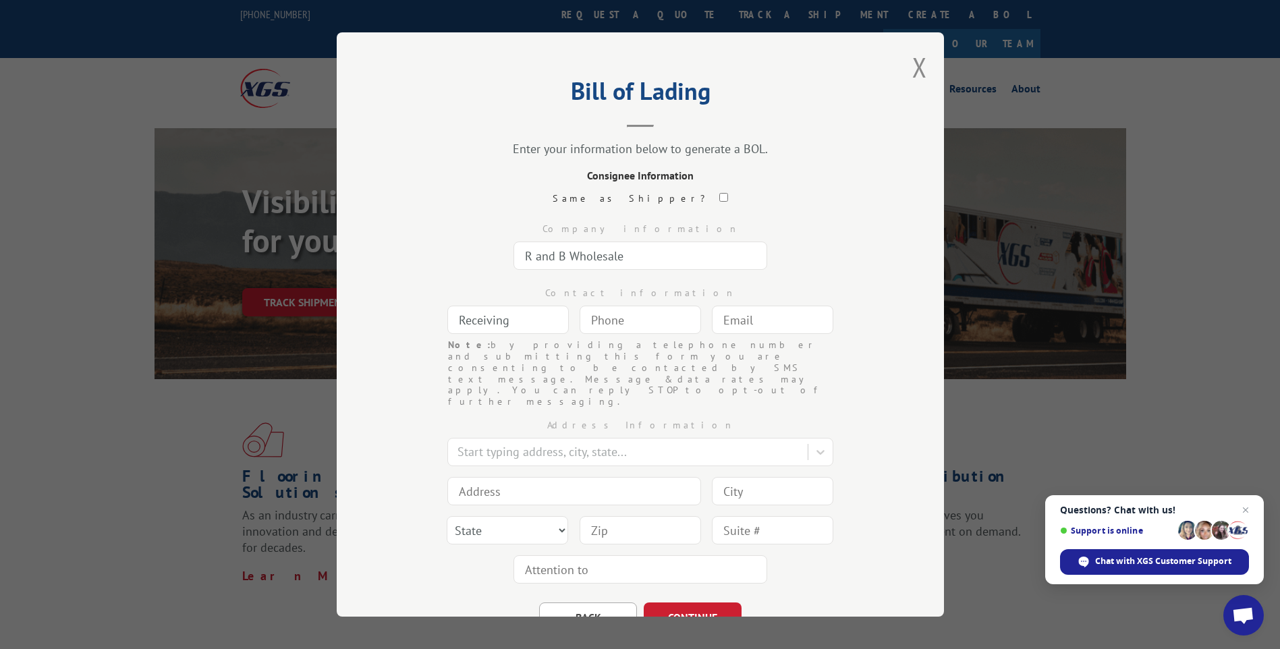
type input "(___) ___-____"
click at [646, 331] on input "(___) ___-____" at bounding box center [639, 320] width 121 height 28
click at [596, 315] on input "(___) ___-___9" at bounding box center [639, 320] width 121 height 28
type input "(___) ___-___9"
click at [580, 602] on button "BACK" at bounding box center [588, 617] width 98 height 30
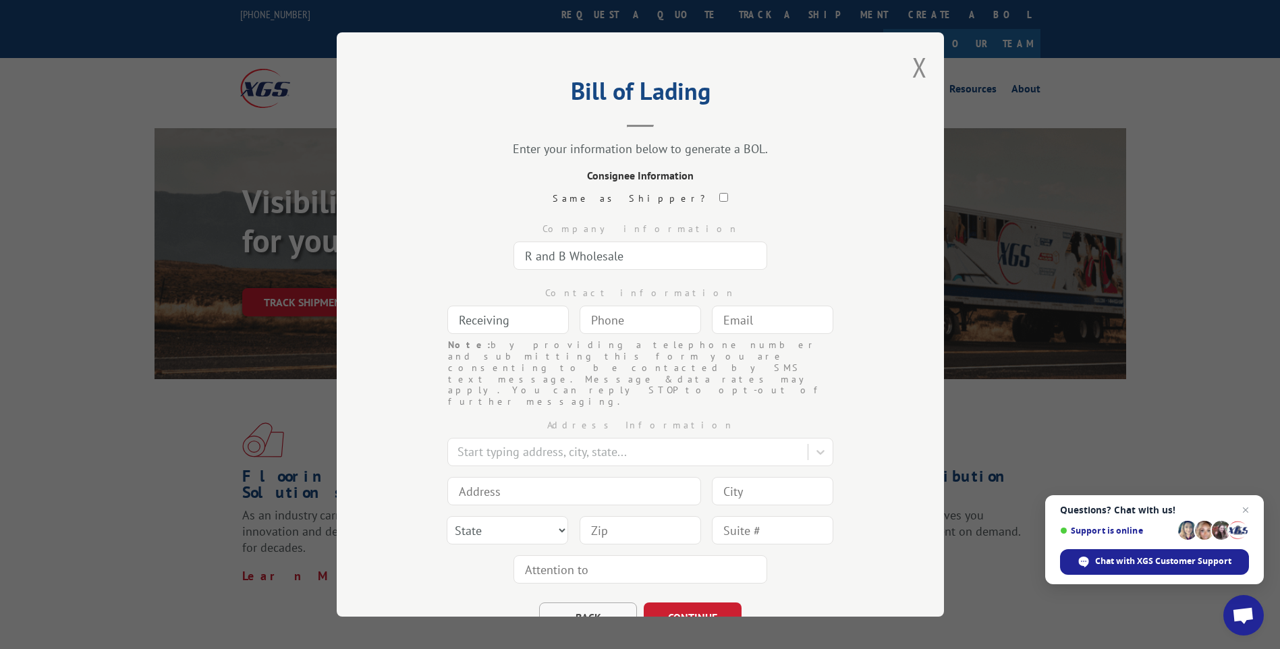
select select "OK"
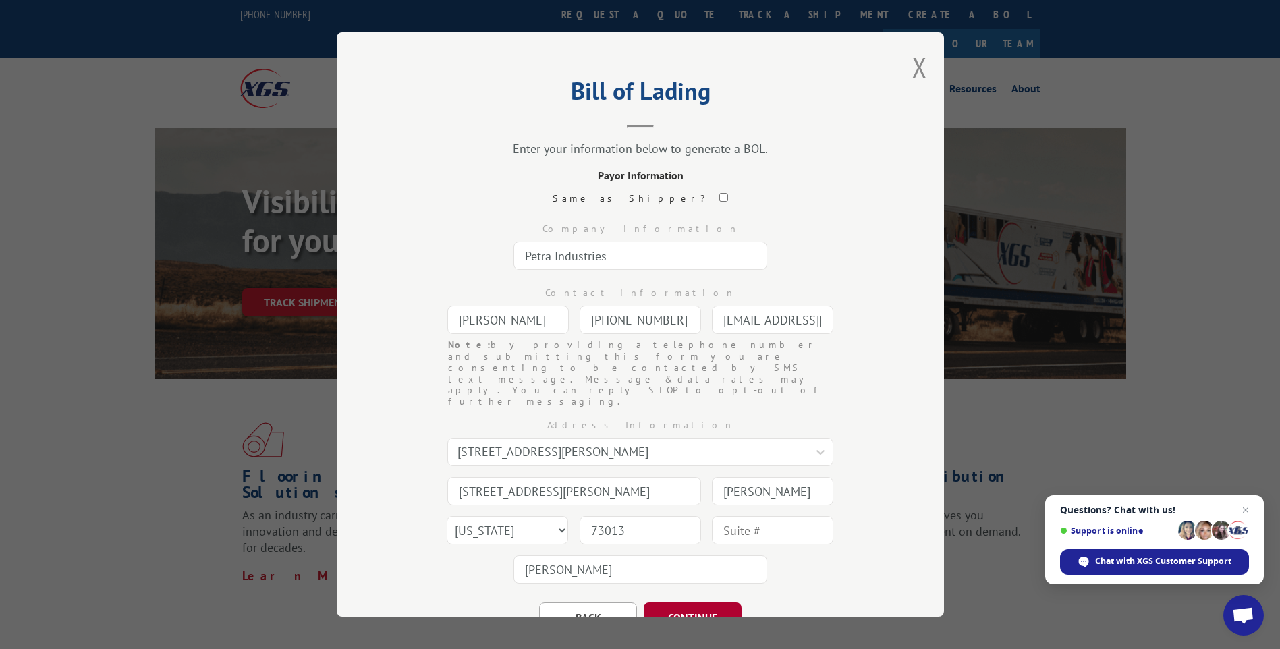
click at [673, 602] on button "CONTINUE" at bounding box center [693, 617] width 98 height 30
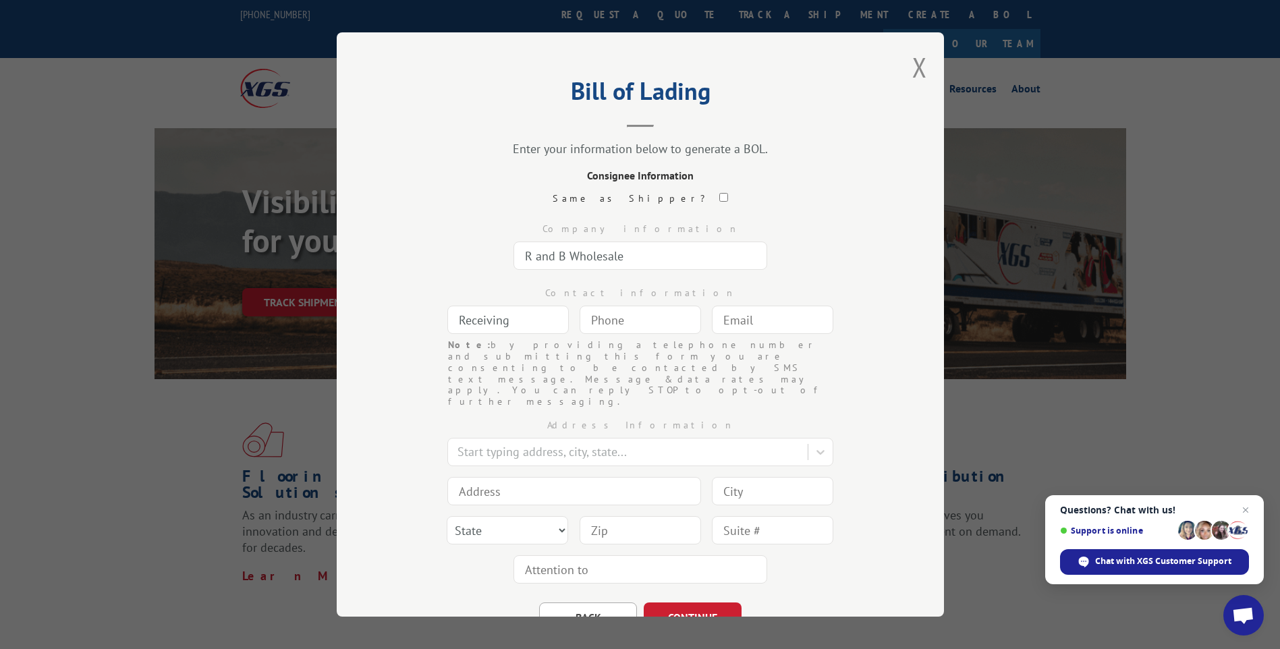
click at [516, 325] on input "Receiving" at bounding box center [507, 320] width 121 height 28
type input "[PHONE_NUMBER]"
type input "[EMAIL_ADDRESS][DOMAIN_NAME]"
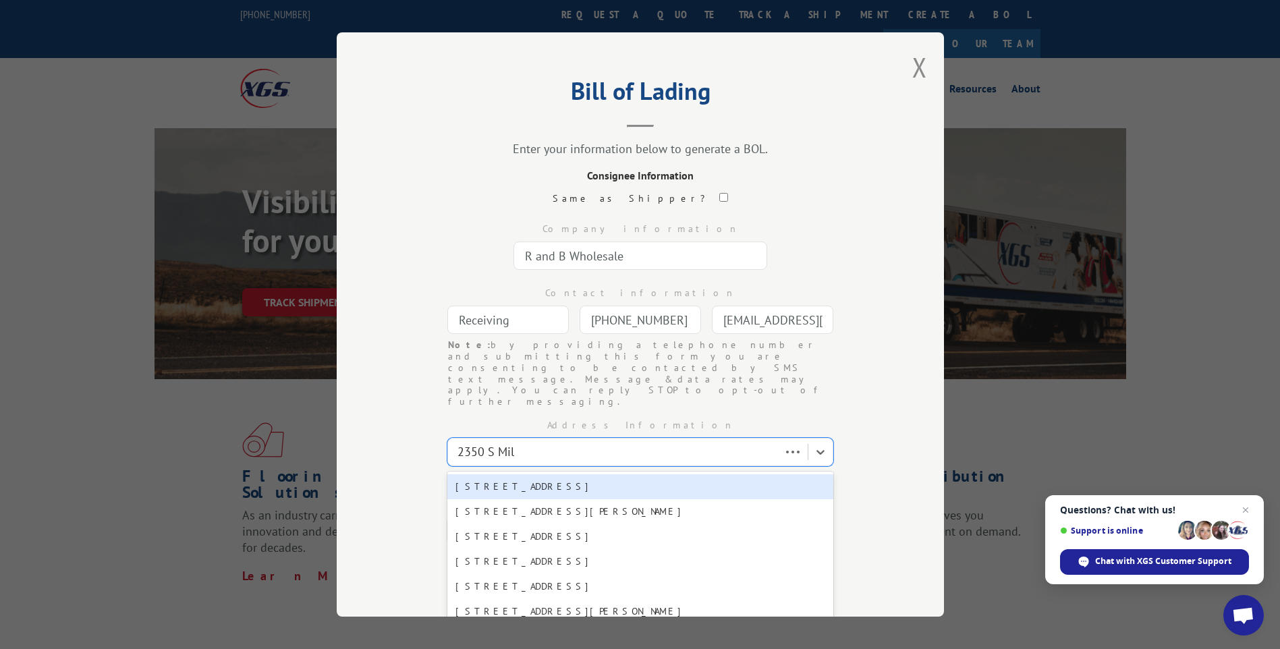
type input "[STREET_ADDRESS]"
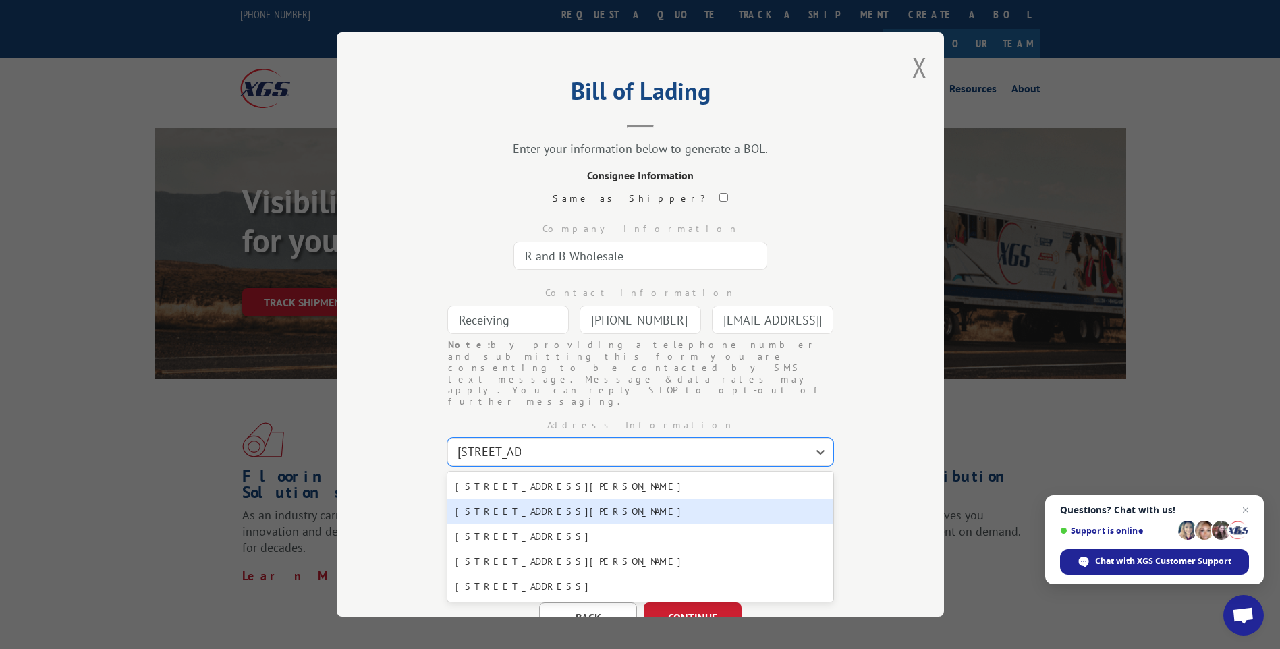
click at [549, 499] on div "[STREET_ADDRESS][PERSON_NAME]" at bounding box center [640, 511] width 386 height 25
type input "[STREET_ADDRESS][PERSON_NAME]"
type input "[GEOGRAPHIC_DATA]"
select select "CA"
type input "91761"
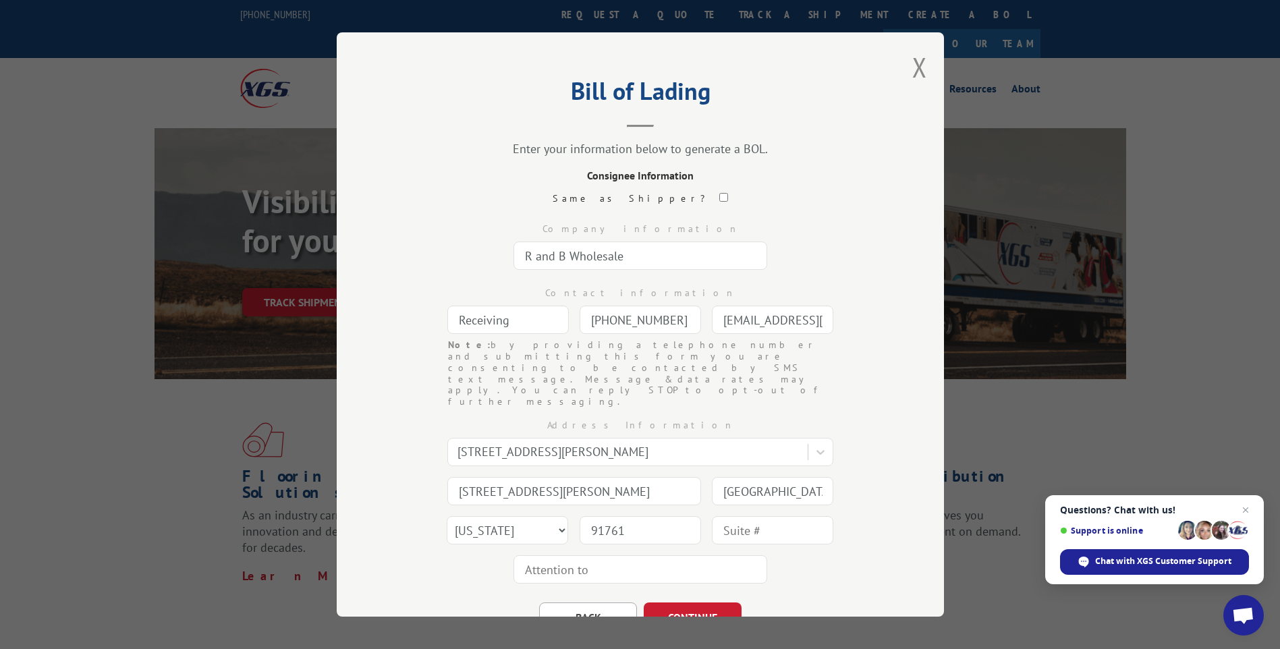
click at [627, 555] on input "text" at bounding box center [640, 569] width 254 height 28
type input "Receiving"
click at [662, 602] on button "CONTINUE" at bounding box center [693, 617] width 98 height 30
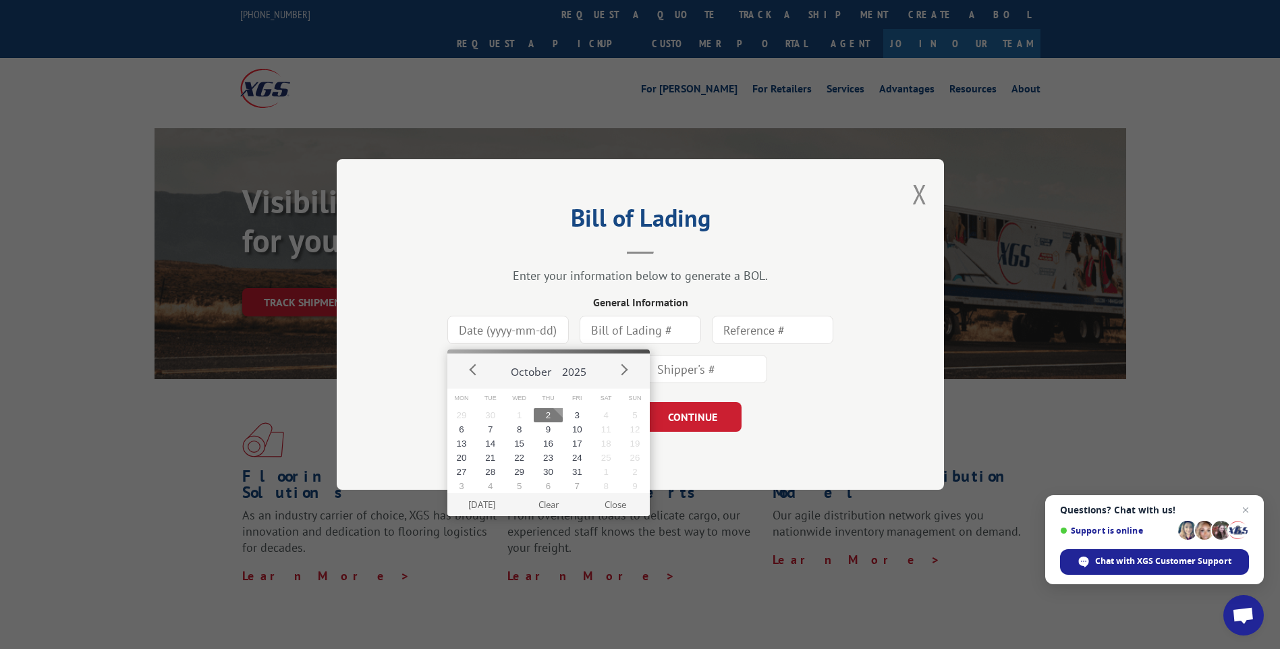
click at [526, 332] on input at bounding box center [507, 330] width 121 height 28
click at [542, 414] on button "2" at bounding box center [548, 415] width 29 height 14
type input "[DATE]"
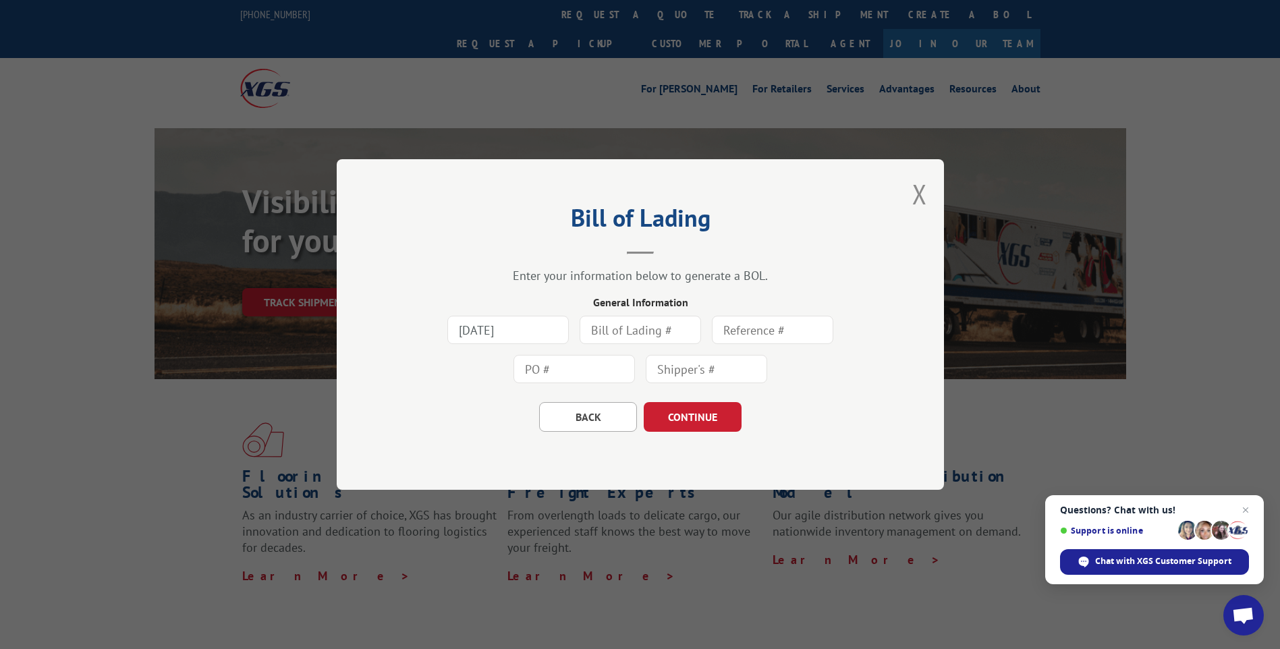
click at [756, 334] on input "text" at bounding box center [772, 330] width 121 height 28
type input "0136130477001"
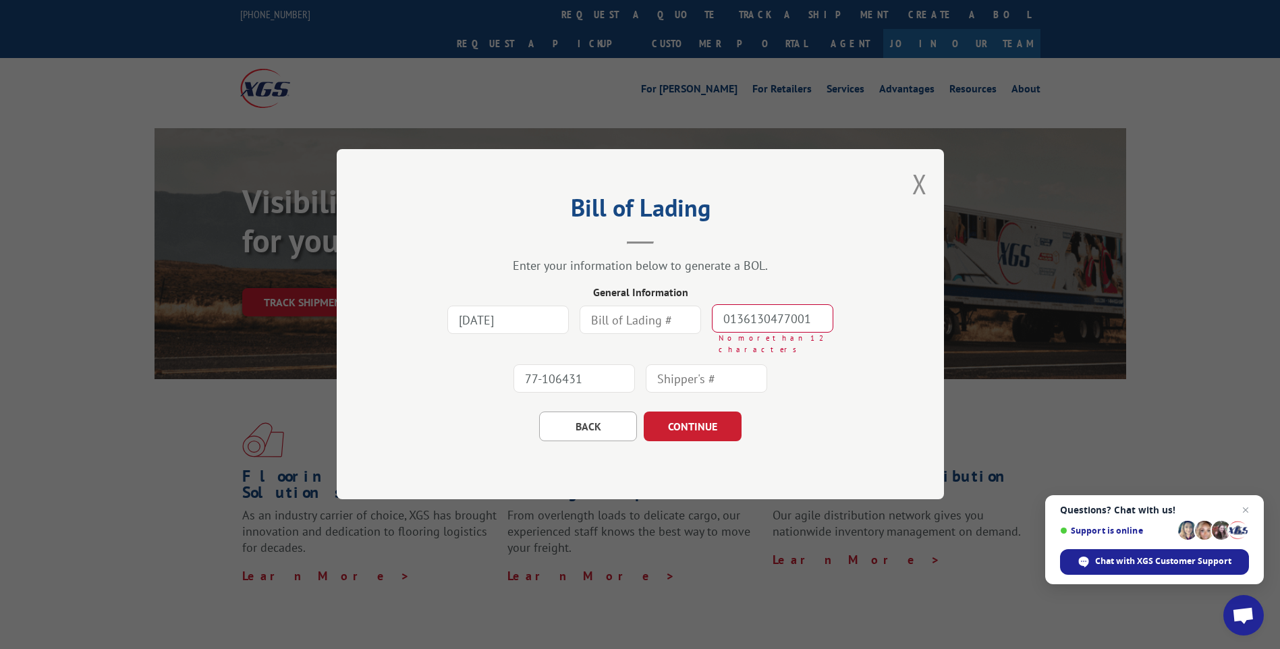
type input "77-106431"
drag, startPoint x: 816, startPoint y: 322, endPoint x: 649, endPoint y: 355, distance: 170.4
click at [649, 355] on div "[DATE] 0136130477001 No more than 12 characters 77-106431" at bounding box center [640, 350] width 472 height 98
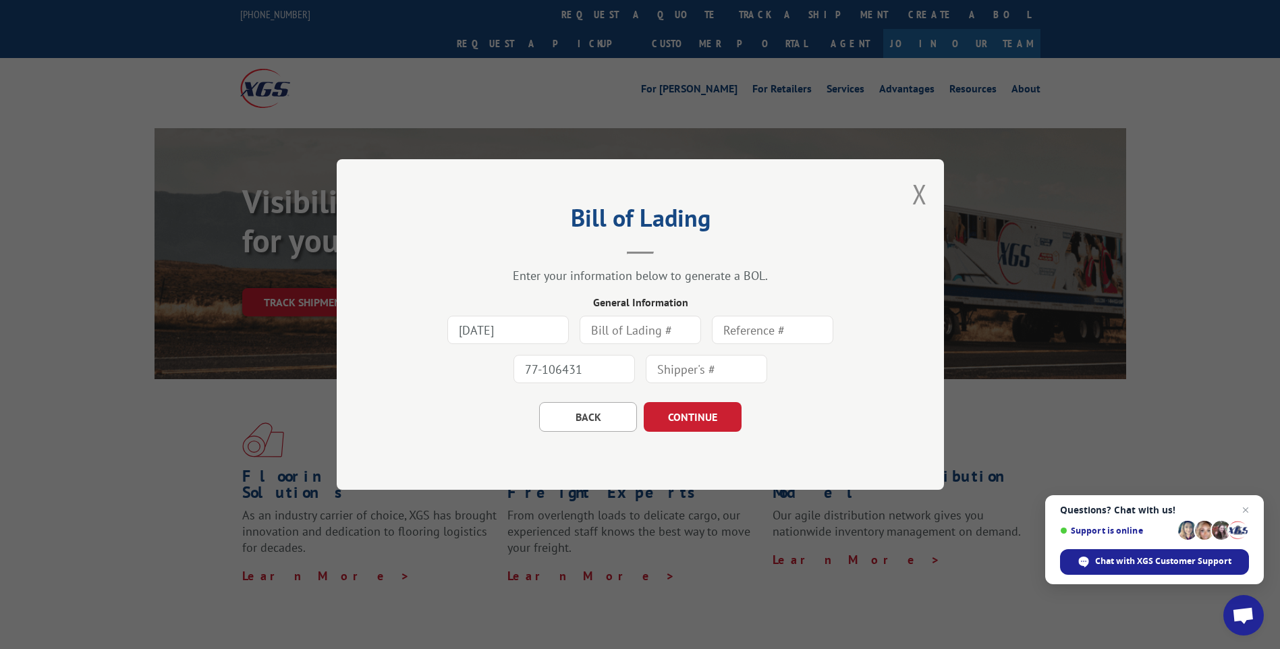
click at [727, 368] on input "text" at bounding box center [706, 369] width 121 height 28
type input "0136130477001"
click at [718, 413] on button "CONTINUE" at bounding box center [693, 417] width 98 height 30
